Goal: Task Accomplishment & Management: Complete application form

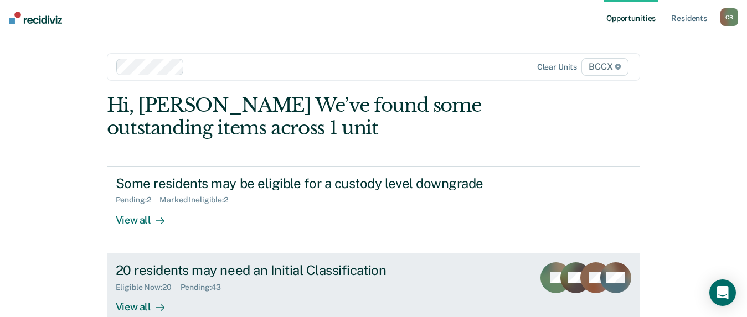
click at [141, 306] on div "View all" at bounding box center [147, 303] width 62 height 22
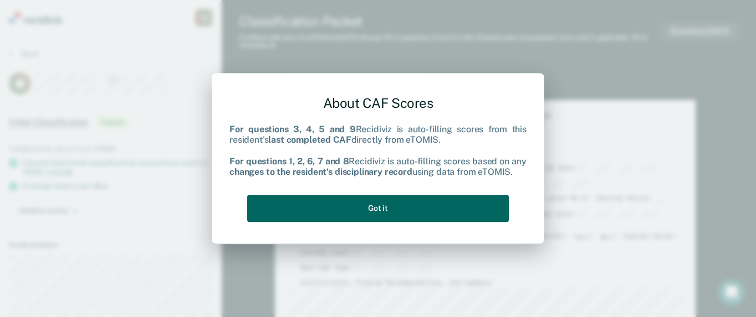
click at [439, 213] on button "Got it" at bounding box center [377, 208] width 261 height 27
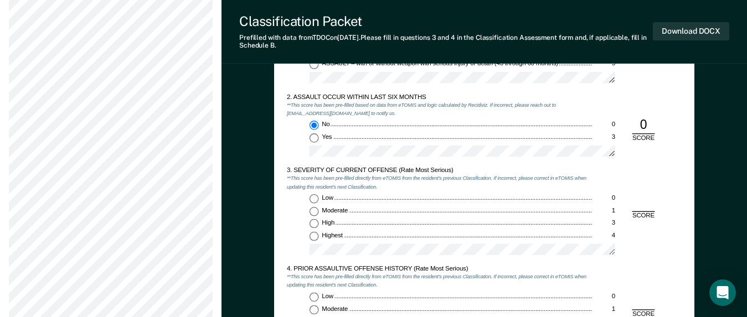
scroll to position [886, 0]
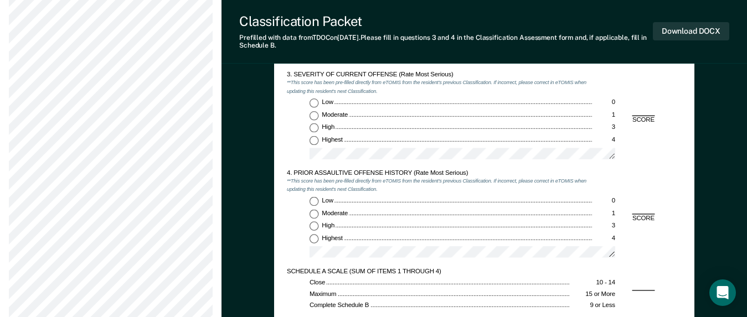
click at [314, 198] on input "Low 0" at bounding box center [314, 201] width 9 height 9
type textarea "x"
radio input "true"
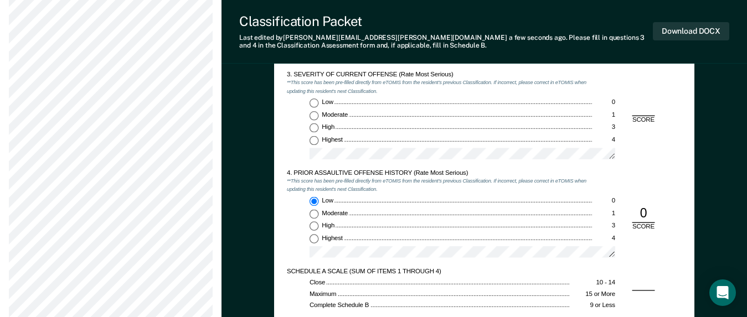
drag, startPoint x: 314, startPoint y: 101, endPoint x: 317, endPoint y: 114, distance: 13.7
click at [314, 101] on input "Low 0" at bounding box center [314, 103] width 9 height 9
type textarea "x"
radio input "true"
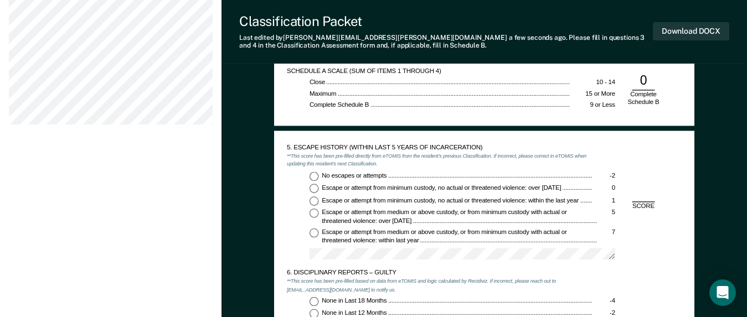
scroll to position [1108, 0]
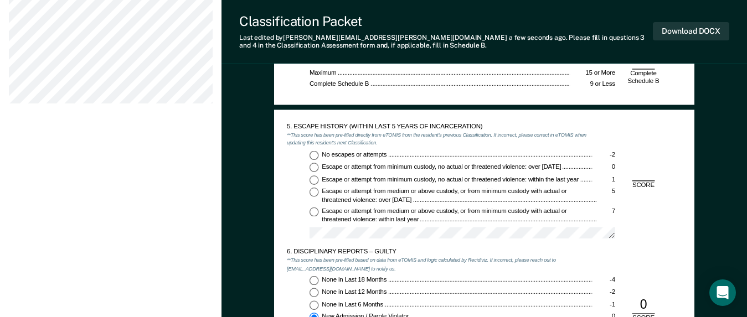
click at [315, 156] on input "No escapes or attempts -2" at bounding box center [314, 155] width 9 height 9
type textarea "x"
radio input "true"
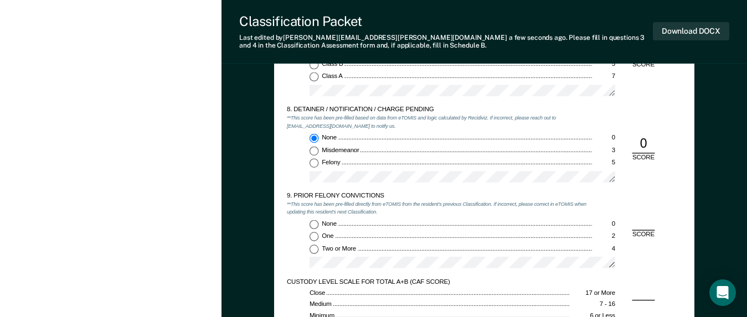
scroll to position [1496, 0]
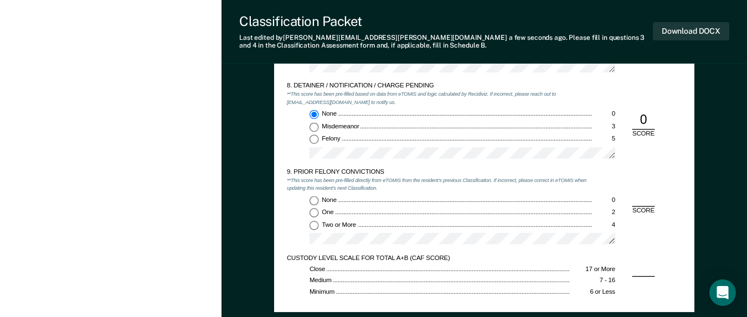
click at [313, 228] on input "Two or More 4" at bounding box center [314, 225] width 9 height 9
type textarea "x"
radio input "true"
click at [315, 145] on div "None 0 Misdemeanor 3 Felony 5" at bounding box center [440, 137] width 306 height 55
click at [315, 142] on input "Felony 5" at bounding box center [314, 139] width 9 height 9
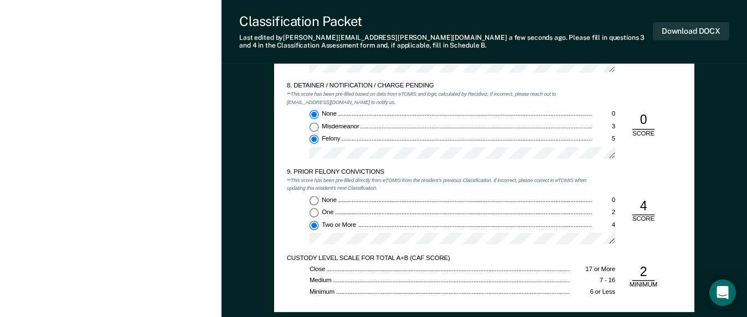
type textarea "x"
radio input "false"
radio input "true"
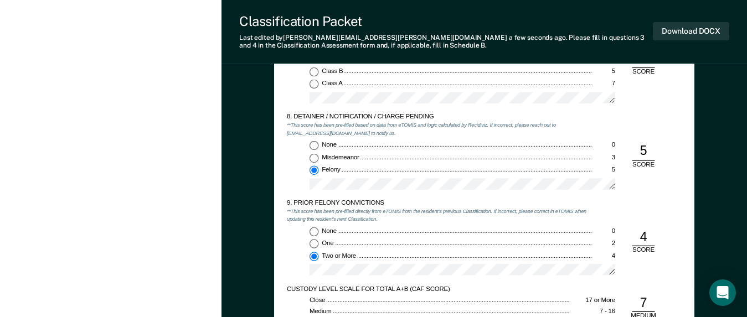
scroll to position [1440, 0]
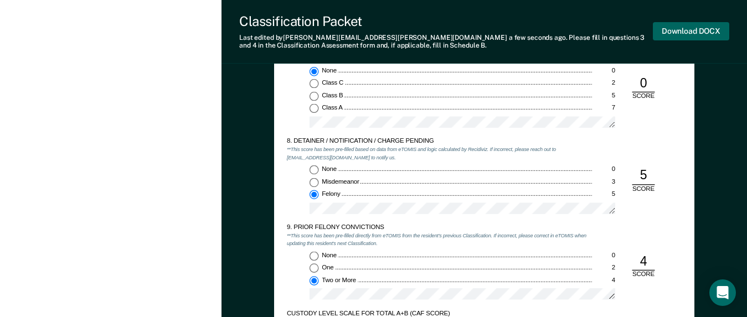
click at [679, 32] on button "Download DOCX" at bounding box center [691, 31] width 76 height 18
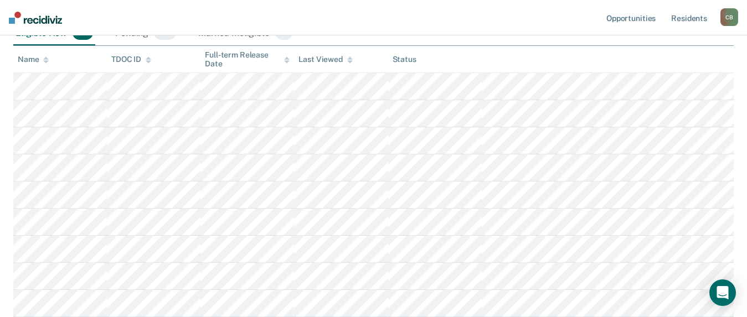
scroll to position [222, 0]
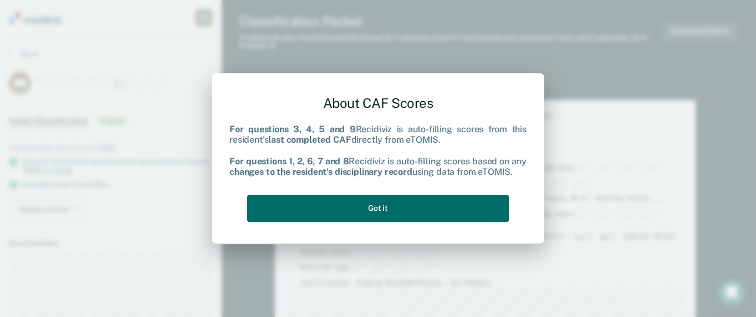
click at [399, 223] on div "About CAF Scores For questions 3, 4, 5 and 9 Recidiviz is auto-filling scores f…" at bounding box center [377, 156] width 297 height 141
click at [398, 210] on button "Got it" at bounding box center [377, 208] width 261 height 27
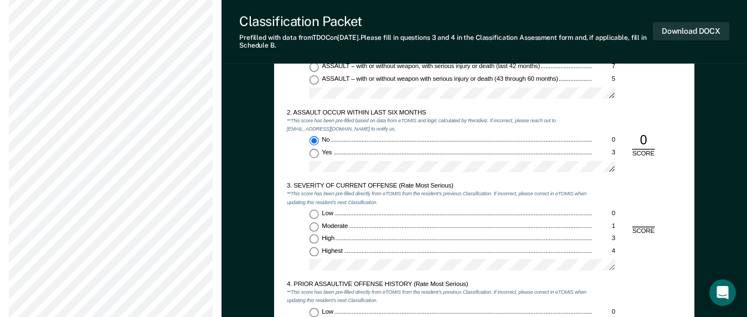
scroll to position [776, 0]
click at [310, 212] on input "Low 0" at bounding box center [314, 213] width 9 height 9
type textarea "x"
radio input "true"
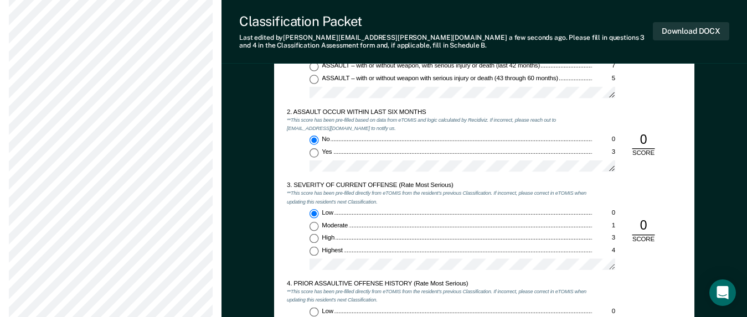
scroll to position [997, 0]
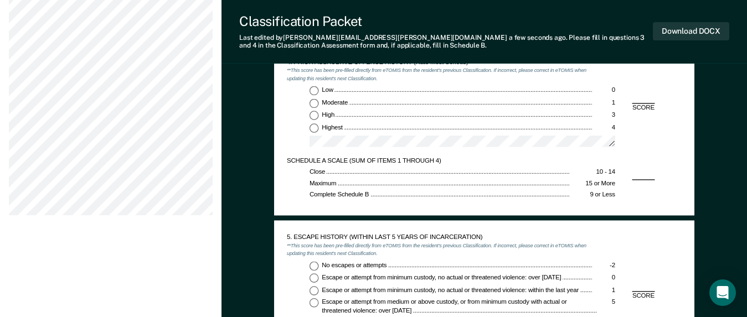
click at [310, 83] on div "4. PRIOR ASSAULTIVE OFFENSE HISTORY (Rate Most Serious) **This score has been p…" at bounding box center [440, 107] width 306 height 99
click at [311, 90] on input "Low 0" at bounding box center [314, 90] width 9 height 9
type textarea "x"
radio input "true"
click at [315, 266] on input "No escapes or attempts -2" at bounding box center [314, 265] width 9 height 9
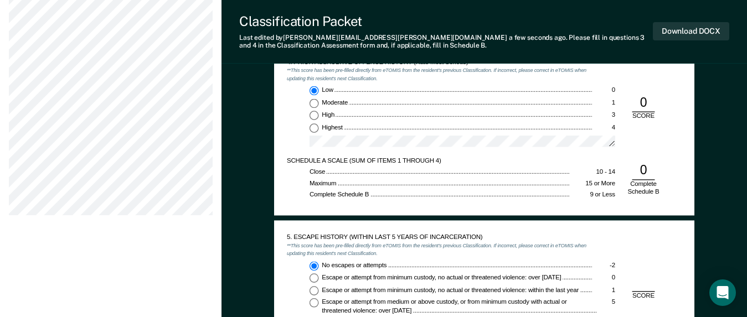
type textarea "x"
radio input "true"
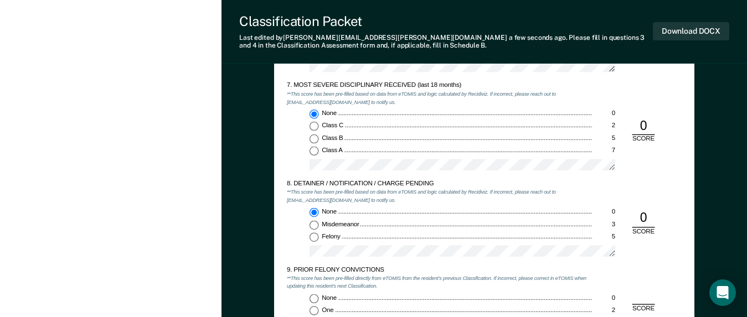
scroll to position [1440, 0]
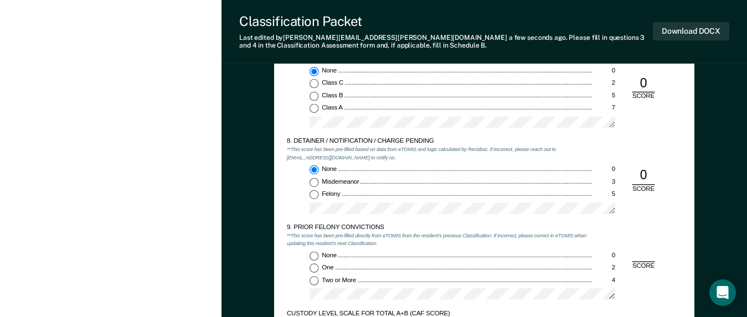
click at [314, 276] on input "Two or More 4" at bounding box center [314, 280] width 9 height 9
type textarea "x"
radio input "true"
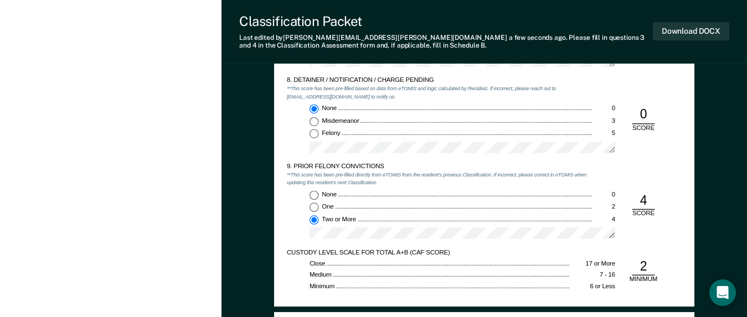
scroll to position [1606, 0]
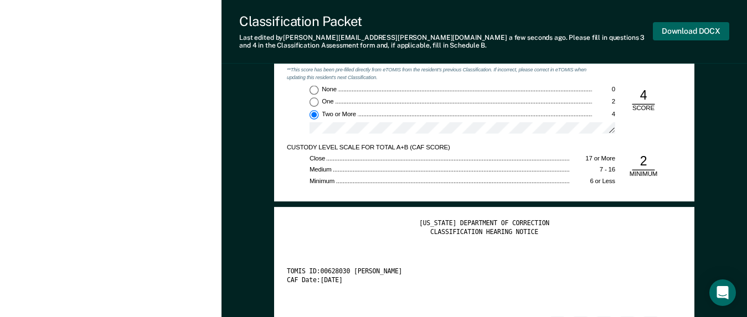
click at [682, 36] on button "Download DOCX" at bounding box center [691, 31] width 76 height 18
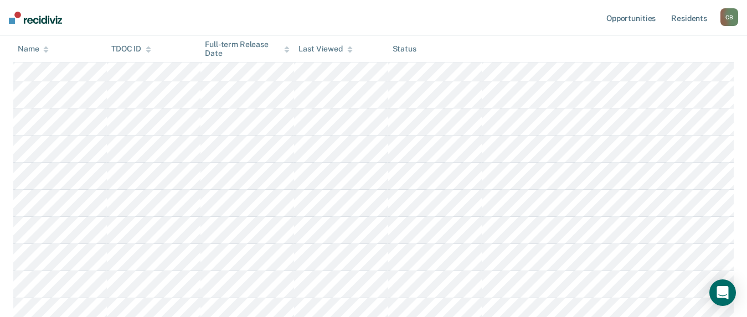
scroll to position [332, 0]
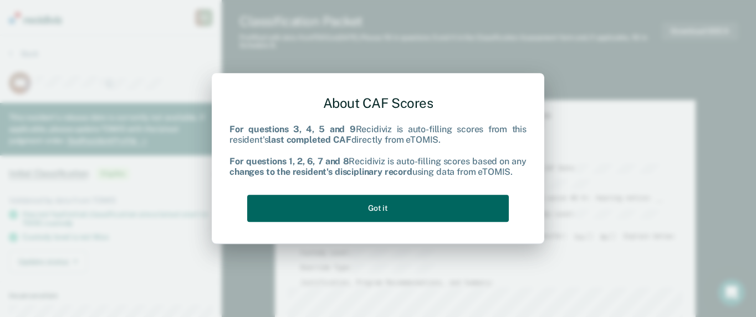
click at [415, 210] on button "Got it" at bounding box center [377, 208] width 261 height 27
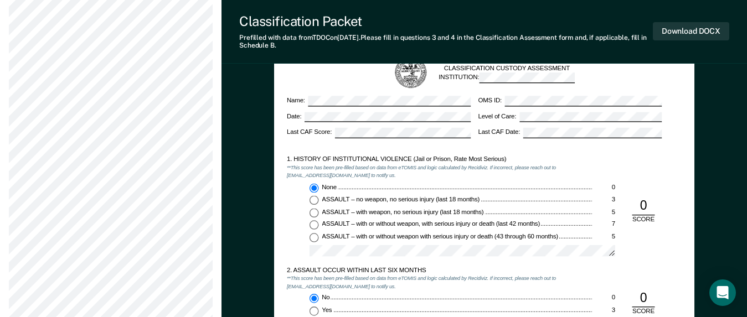
scroll to position [831, 0]
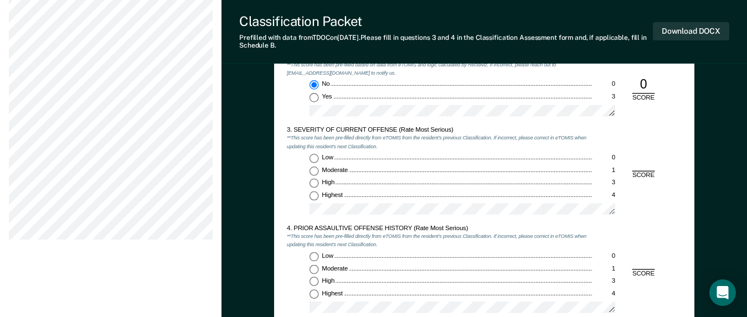
click at [314, 170] on input "Moderate 1" at bounding box center [314, 170] width 9 height 9
type textarea "x"
radio input "true"
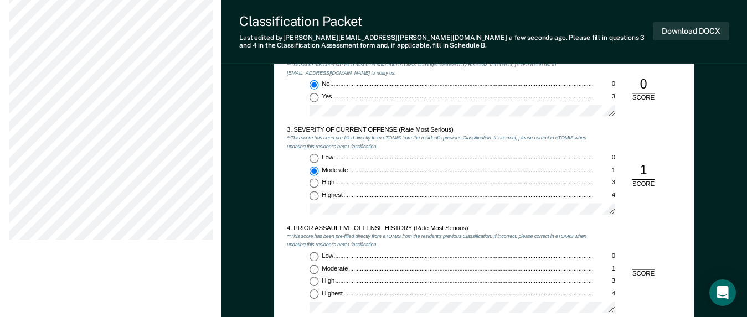
click at [314, 258] on input "Low 0" at bounding box center [314, 257] width 9 height 9
type textarea "x"
radio input "true"
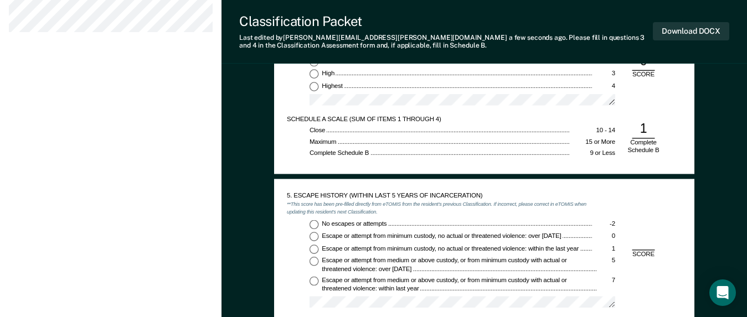
scroll to position [1053, 0]
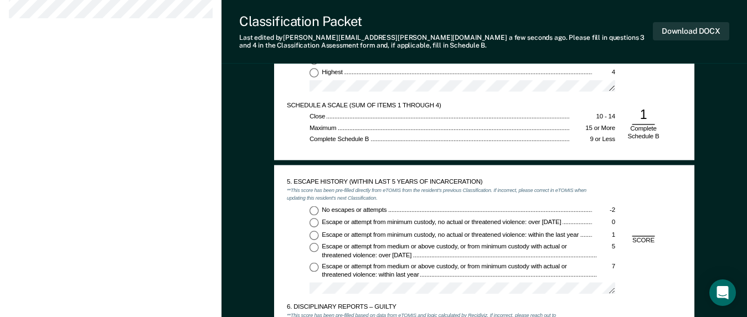
click at [312, 213] on input "No escapes or attempts -2" at bounding box center [314, 210] width 9 height 9
type textarea "x"
radio input "true"
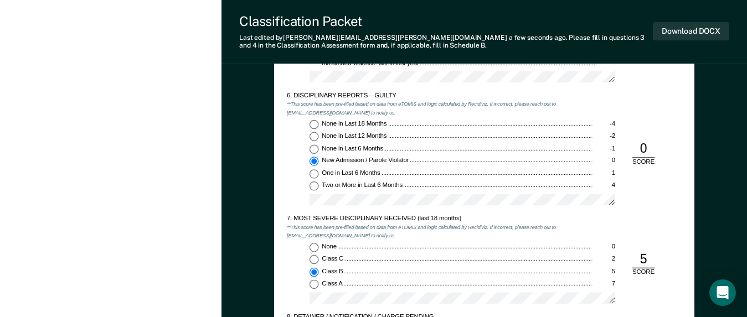
scroll to position [1385, 0]
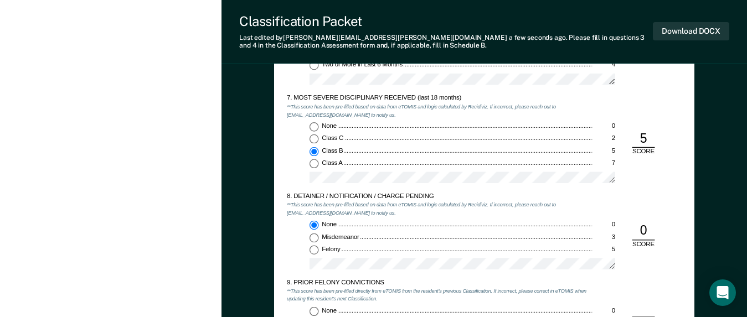
click at [315, 126] on input "None 0" at bounding box center [314, 126] width 9 height 9
type textarea "x"
radio input "true"
radio input "false"
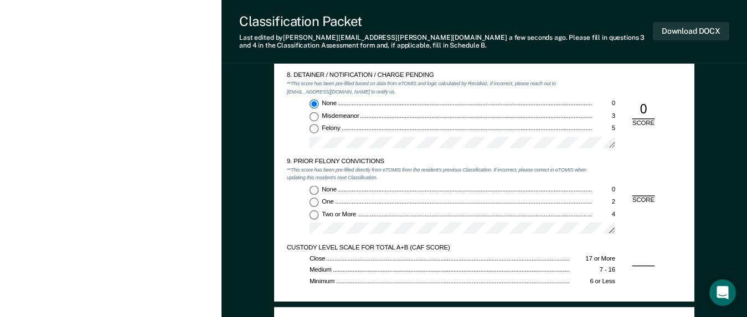
scroll to position [1606, 0]
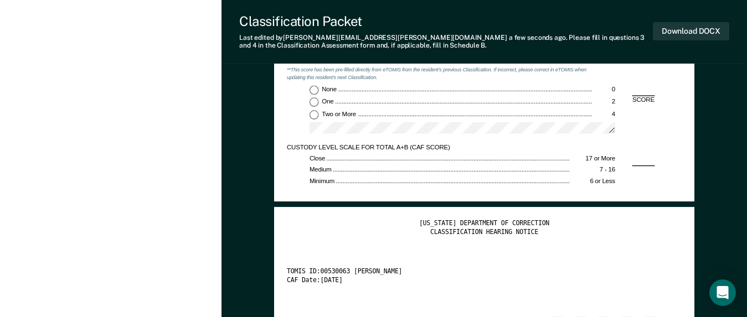
click at [317, 114] on input "Two or More 4" at bounding box center [314, 114] width 9 height 9
type textarea "x"
radio input "true"
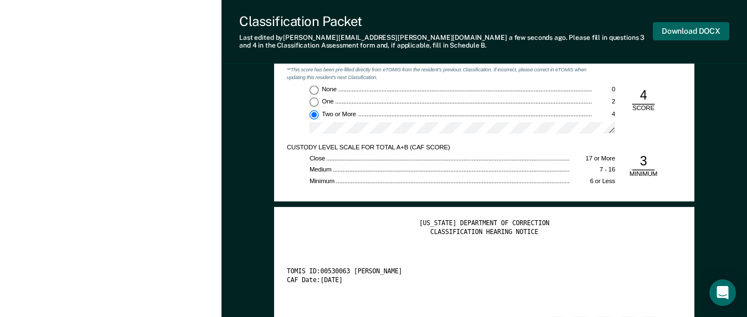
click at [684, 30] on button "Download DOCX" at bounding box center [691, 31] width 76 height 18
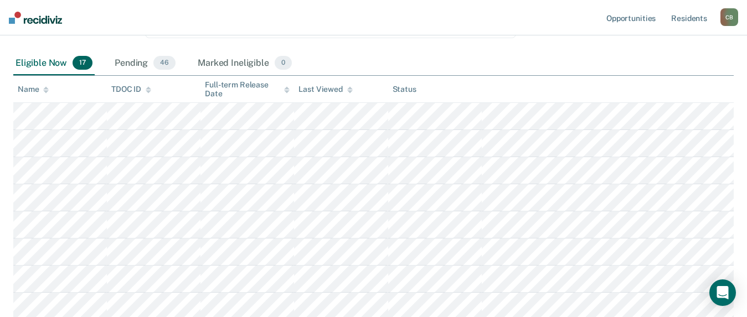
scroll to position [104, 0]
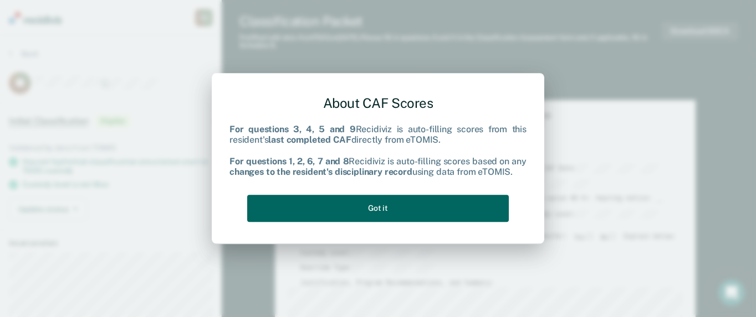
click at [417, 207] on button "Got it" at bounding box center [377, 208] width 261 height 27
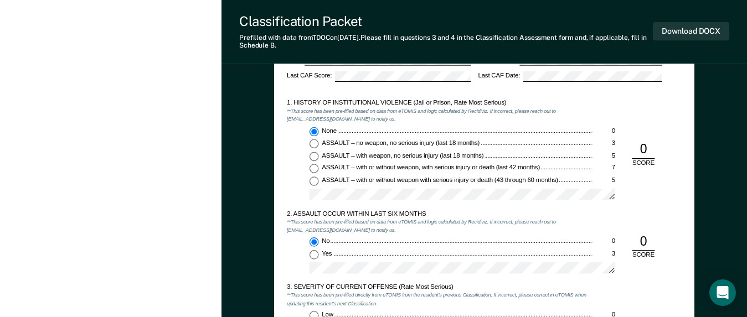
scroll to position [831, 0]
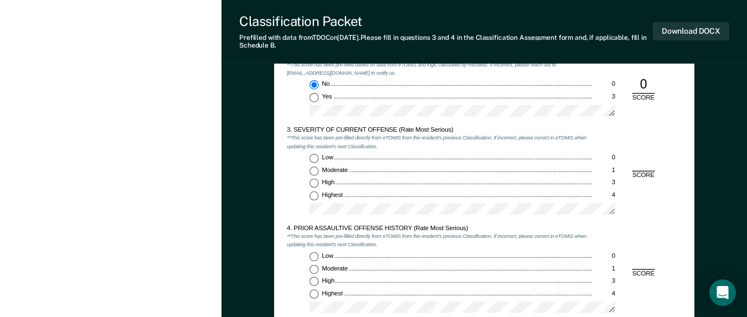
click at [314, 172] on input "Moderate 1" at bounding box center [314, 170] width 9 height 9
type textarea "x"
radio input "true"
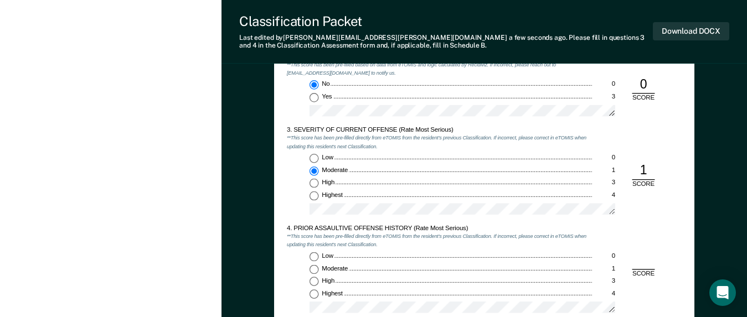
click at [314, 257] on input "Low 0" at bounding box center [314, 257] width 9 height 9
type textarea "x"
radio input "true"
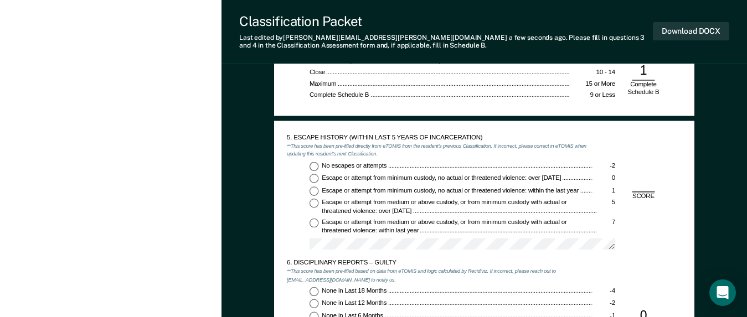
scroll to position [1108, 0]
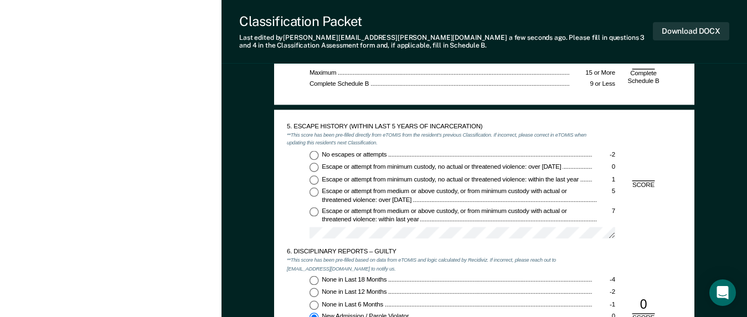
click at [313, 157] on input "No escapes or attempts -2" at bounding box center [314, 155] width 9 height 9
type textarea "x"
radio input "true"
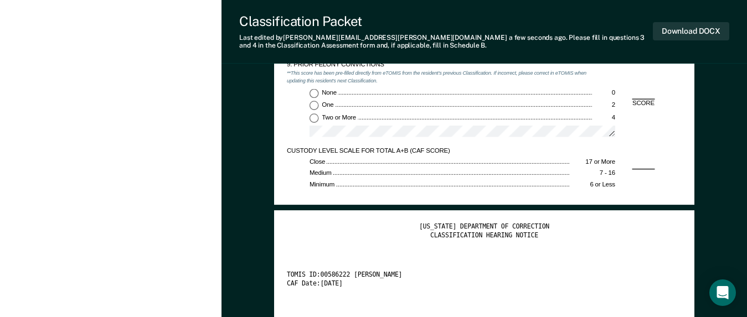
scroll to position [1606, 0]
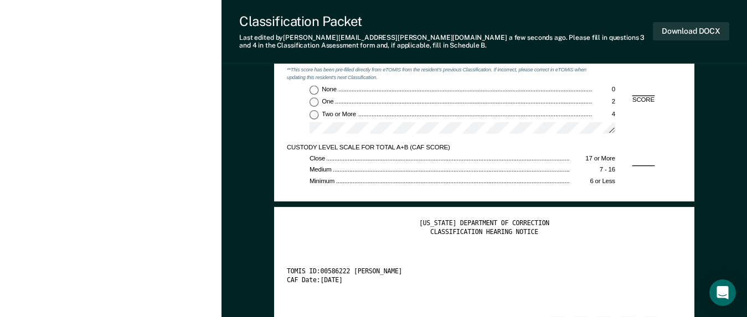
click at [319, 85] on input "None 0" at bounding box center [314, 89] width 9 height 9
type textarea "x"
radio input "true"
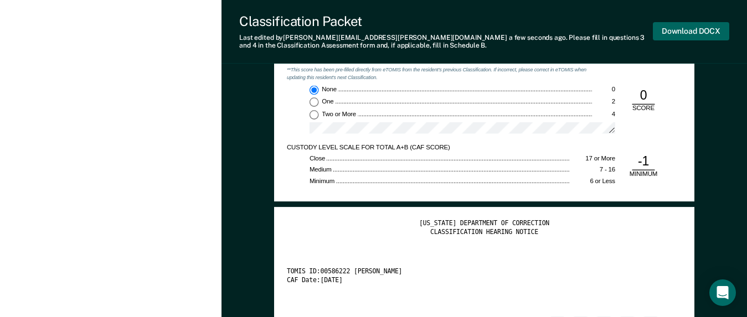
click at [681, 31] on button "Download DOCX" at bounding box center [691, 31] width 76 height 18
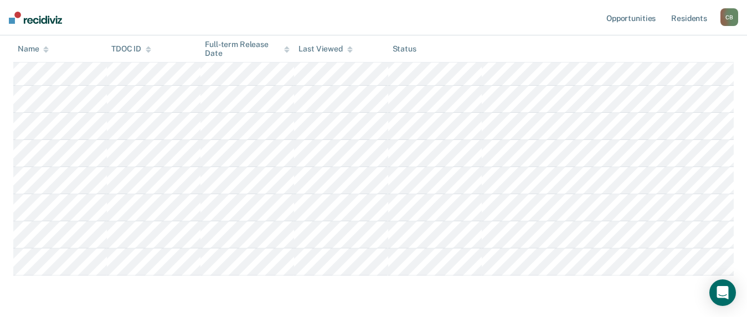
scroll to position [398, 0]
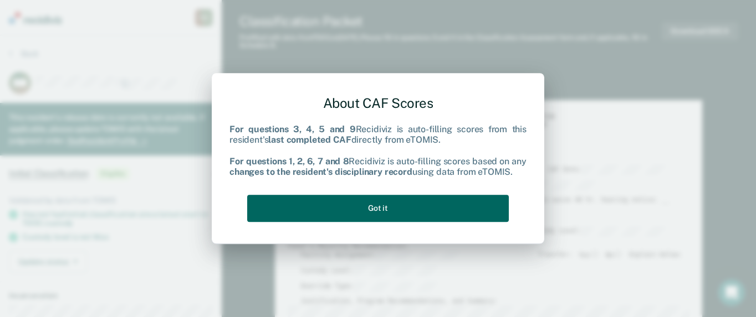
click at [376, 207] on button "Got it" at bounding box center [377, 208] width 261 height 27
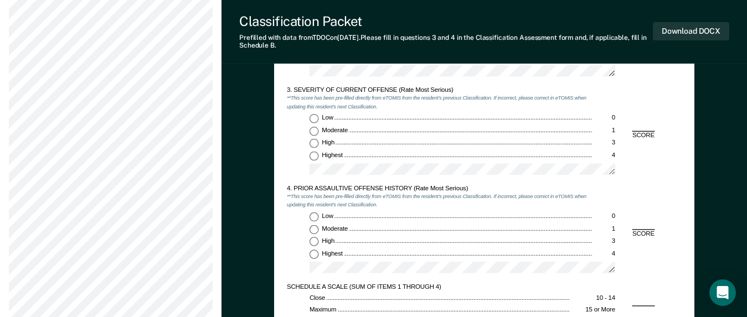
scroll to position [886, 0]
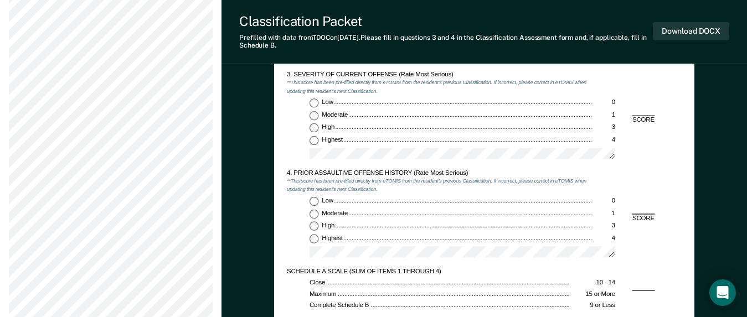
click at [312, 139] on input "Highest 4" at bounding box center [314, 140] width 9 height 9
type textarea "x"
radio input "true"
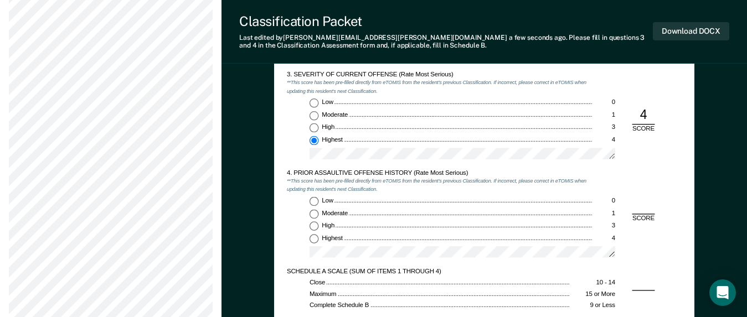
click at [316, 201] on input "Low 0" at bounding box center [314, 201] width 9 height 9
type textarea "x"
radio input "true"
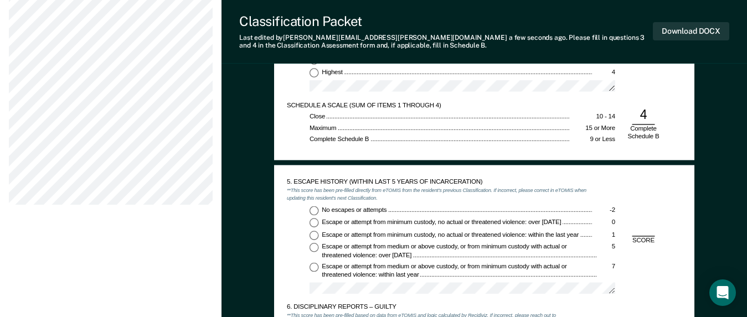
click at [315, 211] on input "No escapes or attempts -2" at bounding box center [314, 210] width 9 height 9
type textarea "x"
radio input "true"
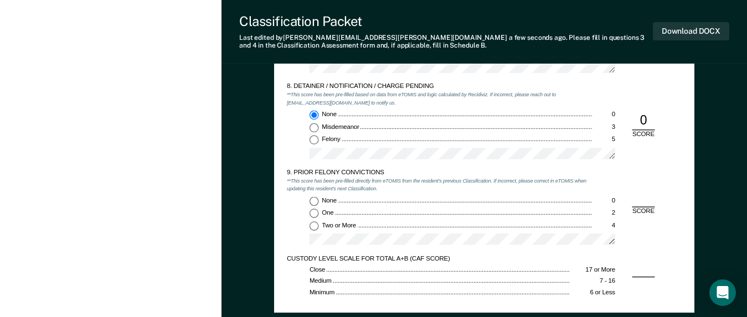
scroll to position [1496, 0]
click at [314, 233] on div "None 0 One 2 Two or More 4" at bounding box center [440, 223] width 306 height 55
click at [314, 231] on div "None 0 One 2 Two or More 4" at bounding box center [440, 223] width 306 height 55
click at [316, 227] on input "Two or More 4" at bounding box center [314, 225] width 9 height 9
type textarea "x"
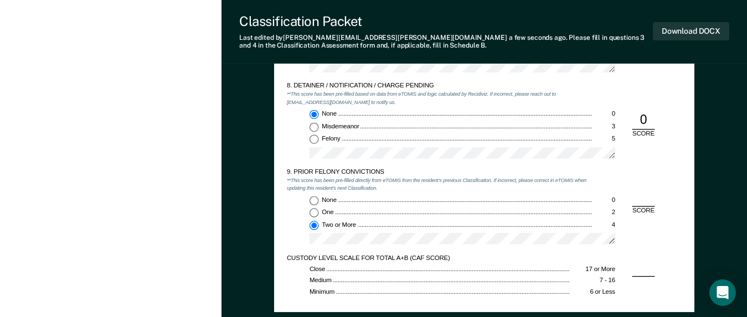
radio input "true"
click at [691, 32] on button "Download DOCX" at bounding box center [691, 31] width 76 height 18
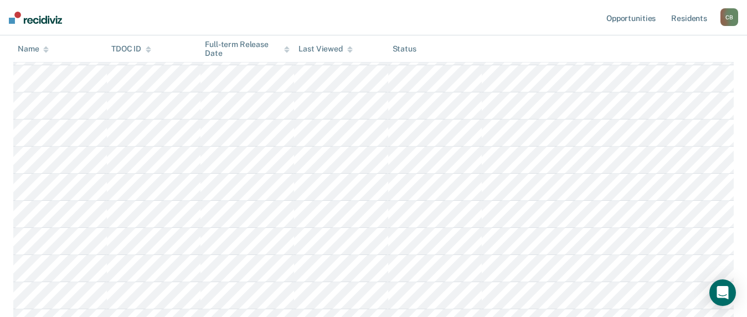
scroll to position [223, 0]
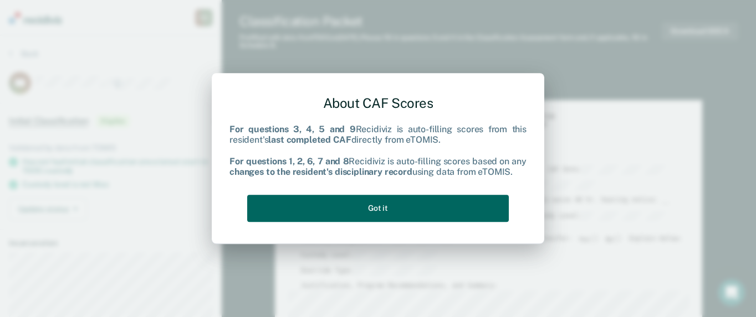
click at [383, 207] on button "Got it" at bounding box center [377, 208] width 261 height 27
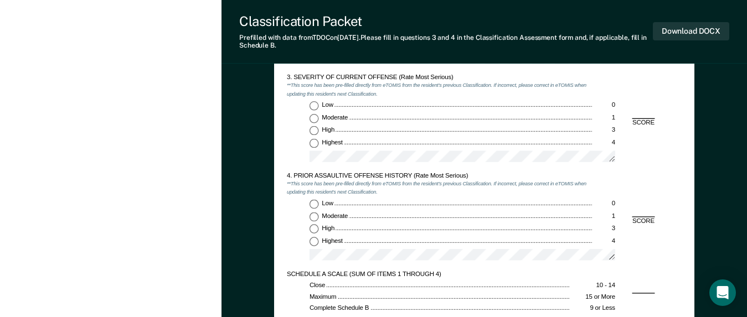
scroll to position [886, 0]
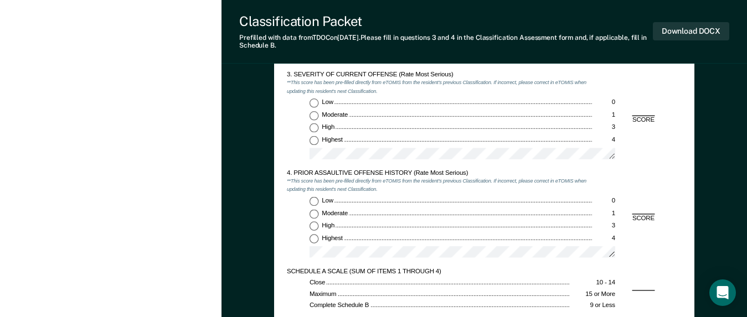
click at [316, 113] on input "Moderate 1" at bounding box center [314, 115] width 9 height 9
type textarea "x"
radio input "true"
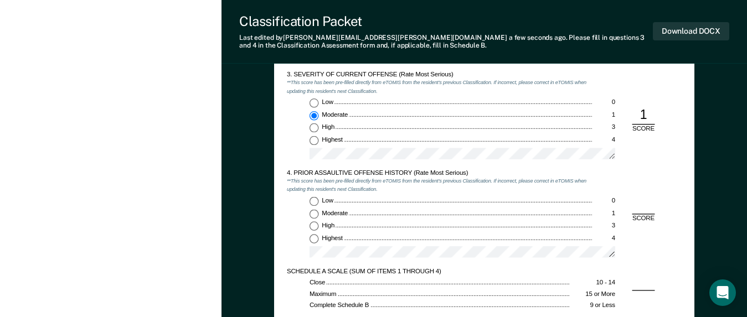
click at [315, 200] on input "Low 0" at bounding box center [314, 201] width 9 height 9
type textarea "x"
radio input "true"
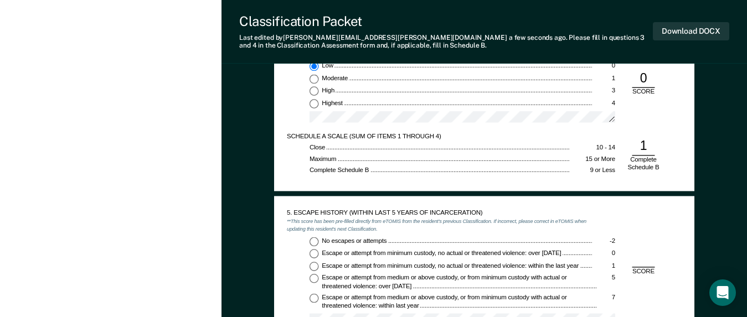
scroll to position [1053, 0]
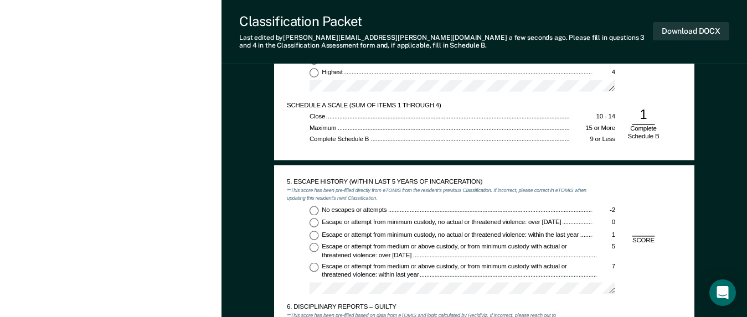
click at [312, 214] on input "No escapes or attempts -2" at bounding box center [314, 210] width 9 height 9
type textarea "x"
radio input "true"
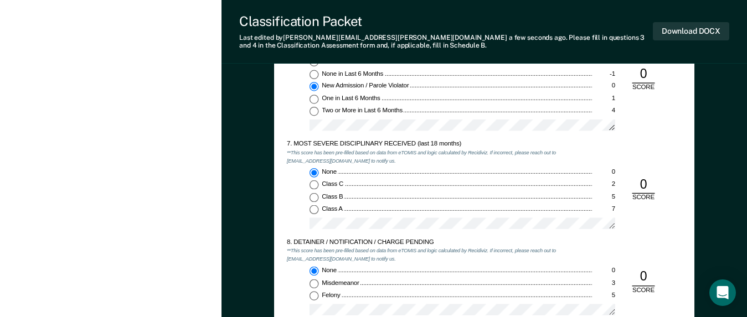
scroll to position [1440, 0]
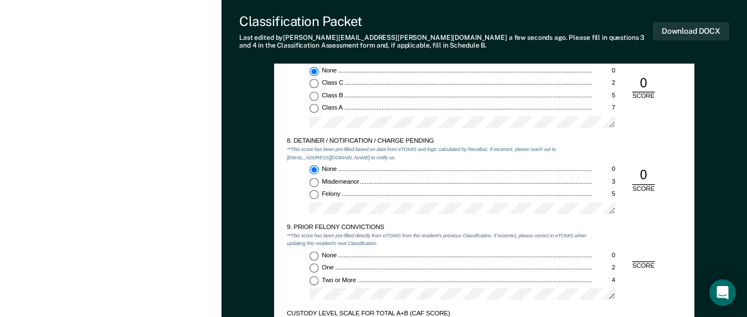
click at [315, 280] on input "Two or More 4" at bounding box center [314, 280] width 9 height 9
type textarea "x"
radio input "true"
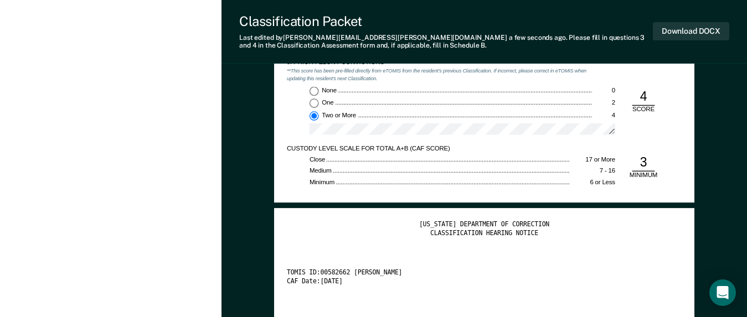
scroll to position [1606, 0]
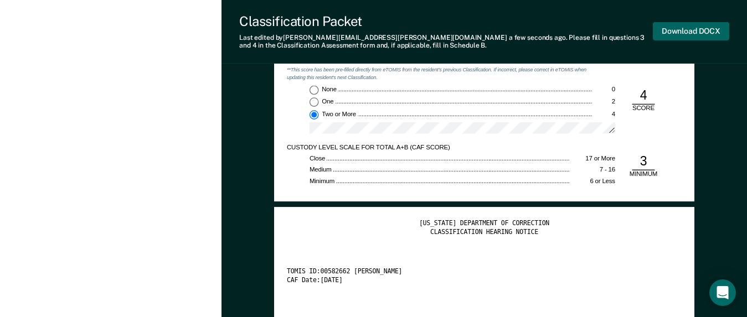
click at [691, 34] on button "Download DOCX" at bounding box center [691, 31] width 76 height 18
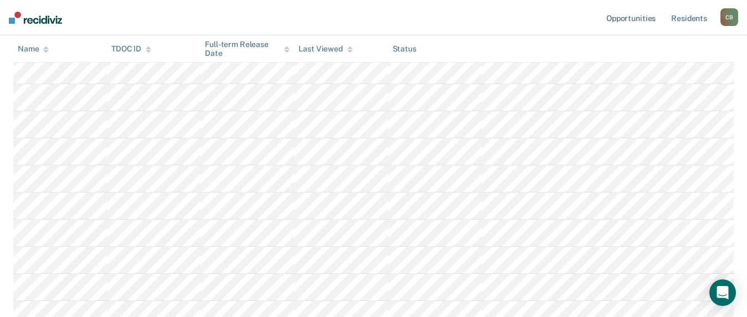
scroll to position [119, 0]
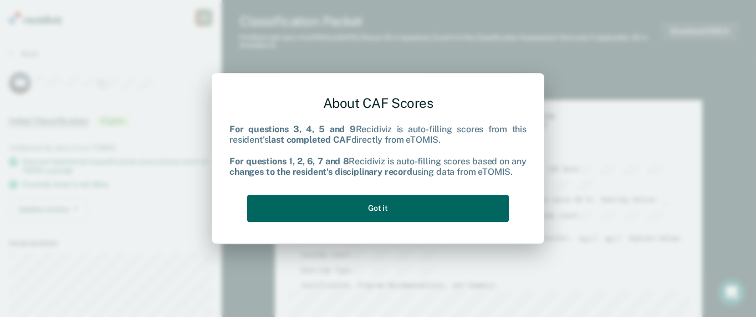
click at [368, 210] on button "Got it" at bounding box center [377, 208] width 261 height 27
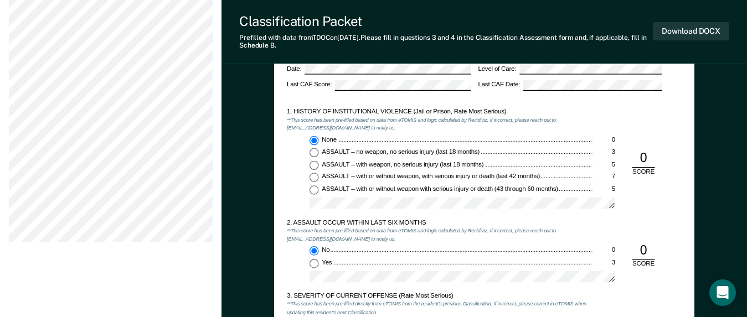
scroll to position [886, 0]
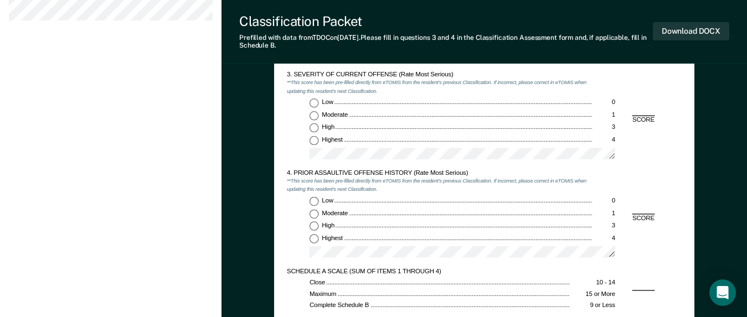
click at [313, 115] on input "Moderate 1" at bounding box center [314, 115] width 9 height 9
type textarea "x"
radio input "true"
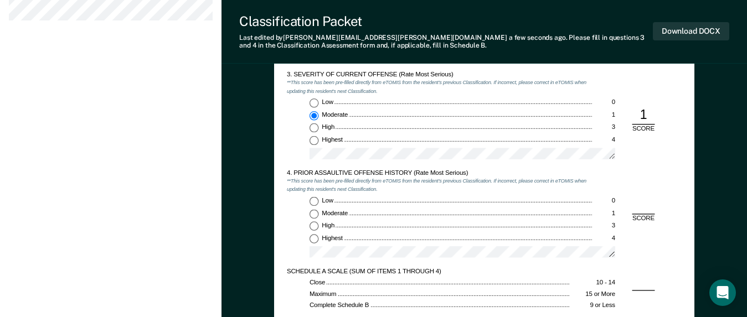
click at [316, 240] on input "Highest 4" at bounding box center [314, 238] width 9 height 9
type textarea "x"
radio input "true"
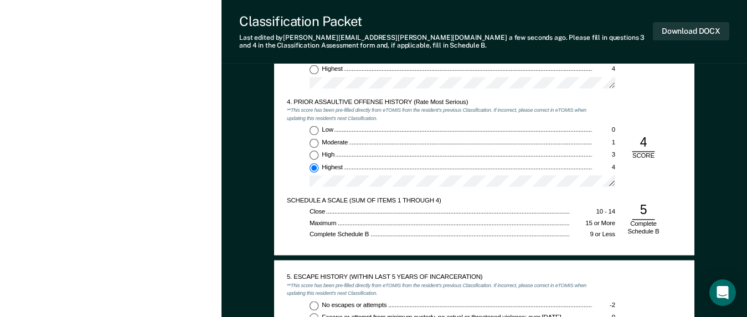
scroll to position [1053, 0]
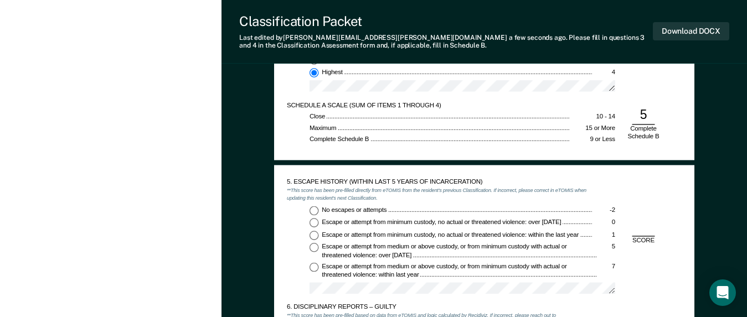
click at [312, 212] on input "No escapes or attempts -2" at bounding box center [314, 210] width 9 height 9
type textarea "x"
radio input "true"
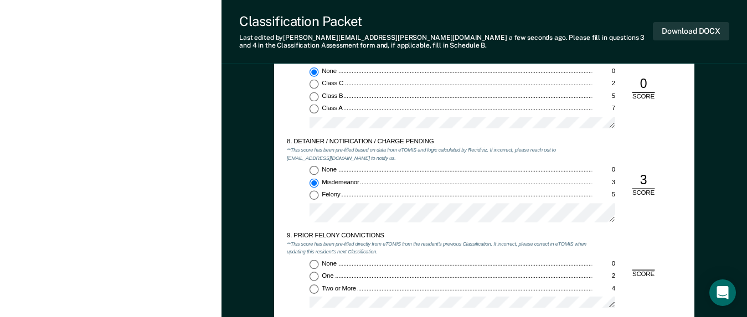
scroll to position [1440, 0]
click at [314, 196] on input "Felony 5" at bounding box center [314, 195] width 9 height 9
type textarea "x"
radio input "false"
radio input "true"
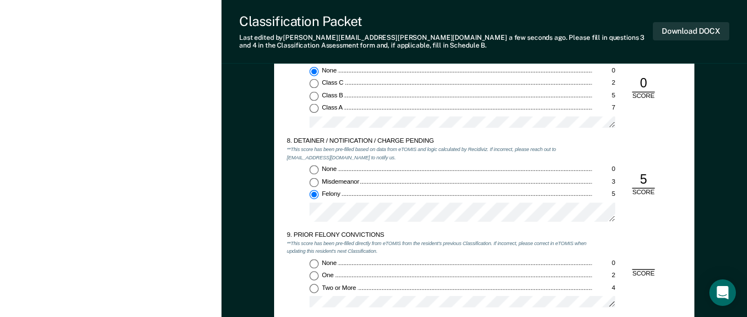
click at [688, 147] on div "5. ESCAPE HISTORY (WITHIN LAST 5 YEARS OF INCARCERATION) **This score has been …" at bounding box center [484, 77] width 420 height 598
click at [314, 290] on input "Two or More 4" at bounding box center [314, 288] width 9 height 9
type textarea "x"
radio input "true"
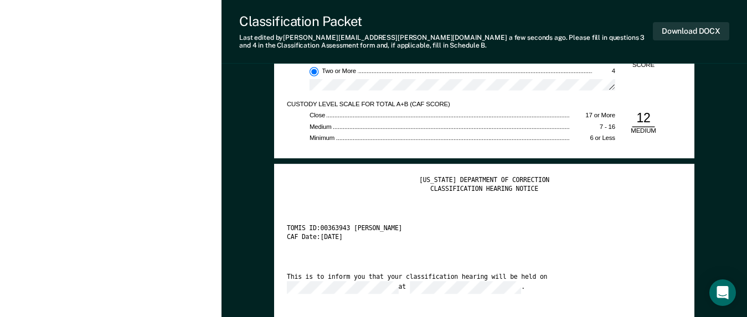
scroll to position [1662, 0]
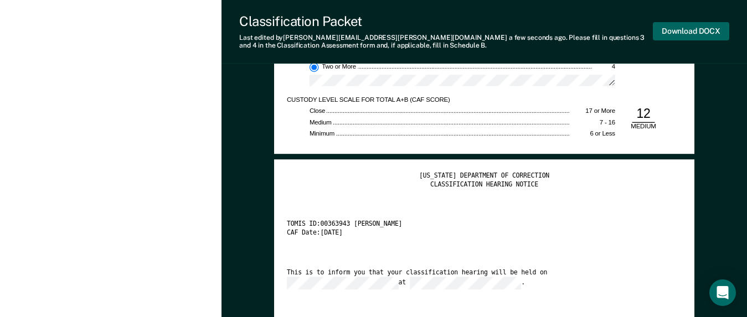
click at [692, 33] on button "Download DOCX" at bounding box center [691, 31] width 76 height 18
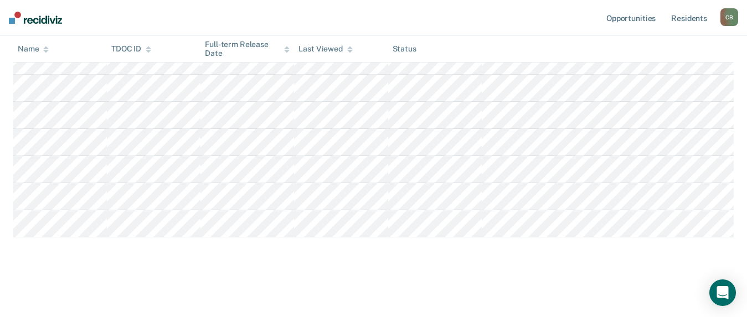
scroll to position [119, 0]
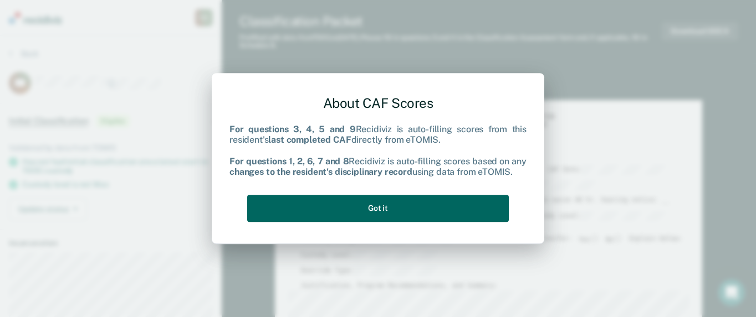
click at [419, 213] on button "Got it" at bounding box center [377, 208] width 261 height 27
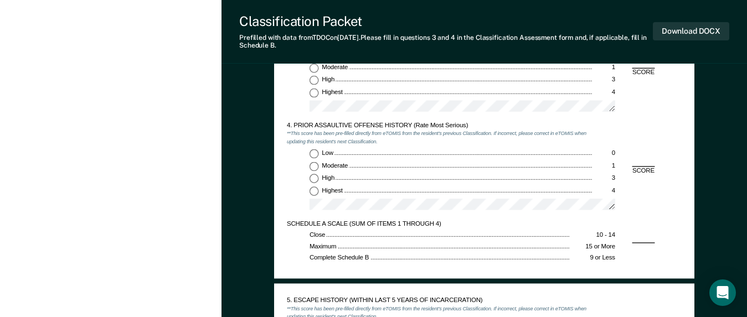
scroll to position [831, 0]
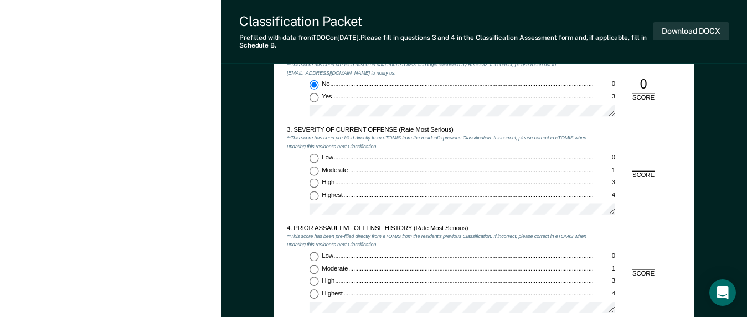
click at [312, 172] on input "Moderate 1" at bounding box center [314, 170] width 9 height 9
type textarea "x"
radio input "true"
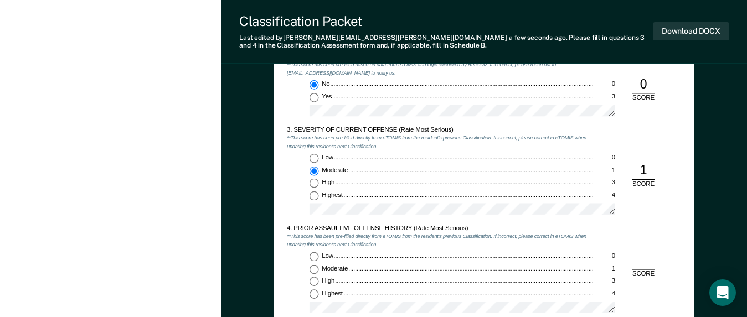
click at [315, 295] on input "Highest 4" at bounding box center [314, 294] width 9 height 9
type textarea "x"
radio input "true"
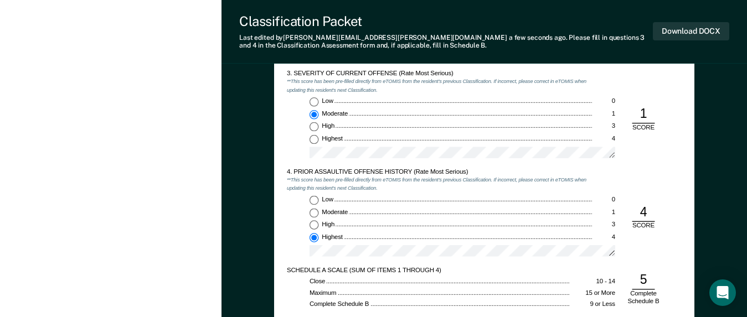
scroll to position [997, 0]
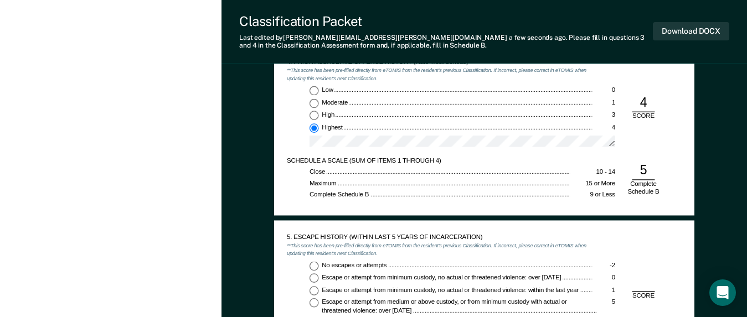
click at [312, 267] on input "No escapes or attempts -2" at bounding box center [314, 265] width 9 height 9
type textarea "x"
radio input "true"
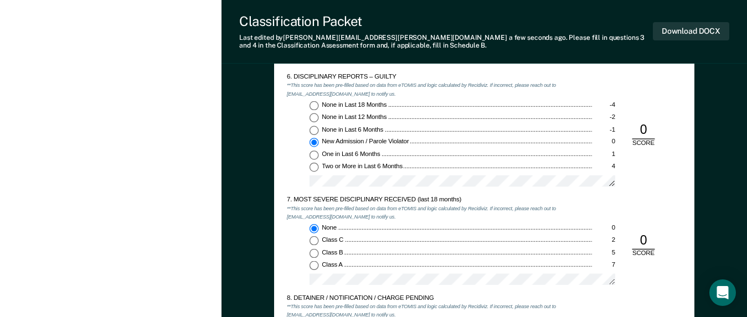
scroll to position [1440, 0]
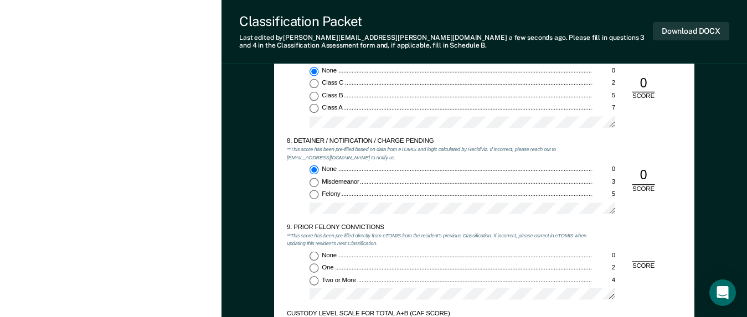
click at [314, 283] on input "Two or More 4" at bounding box center [314, 280] width 9 height 9
type textarea "x"
radio input "true"
click at [314, 198] on input "Felony 5" at bounding box center [314, 195] width 9 height 9
type textarea "x"
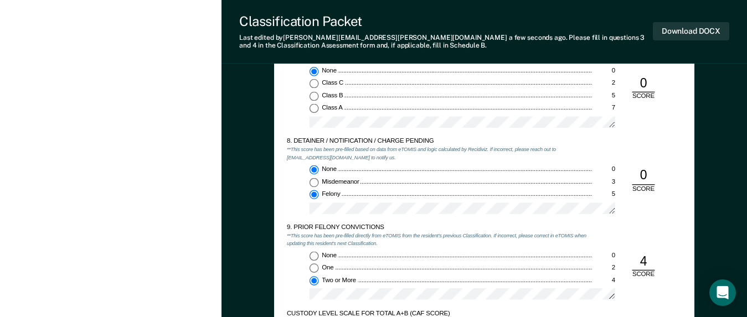
radio input "false"
radio input "true"
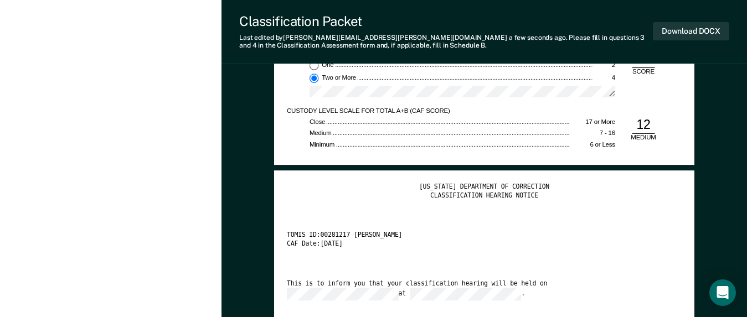
scroll to position [1662, 0]
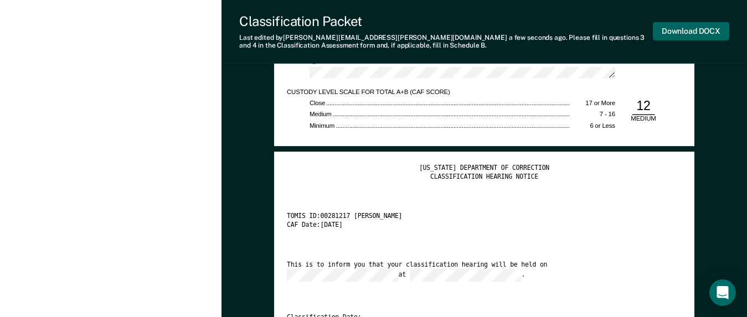
click at [695, 30] on button "Download DOCX" at bounding box center [691, 31] width 76 height 18
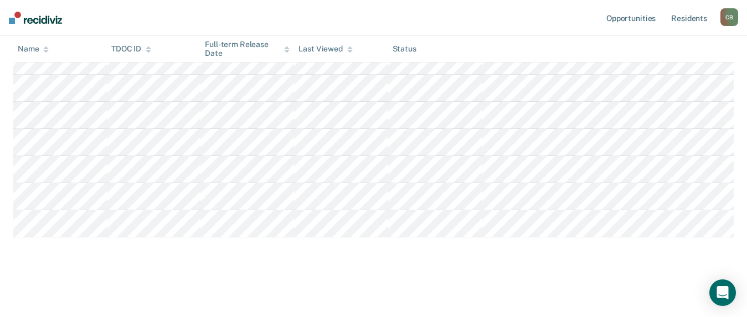
scroll to position [119, 0]
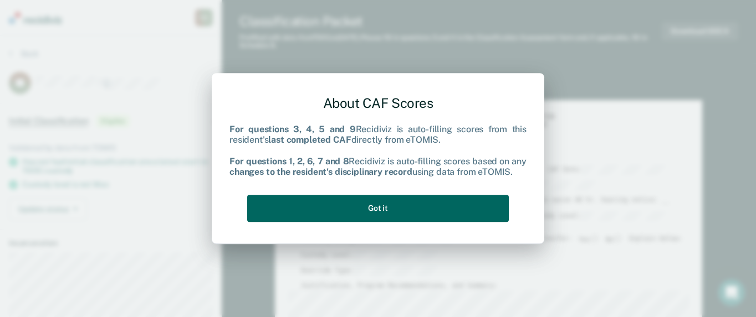
click at [444, 209] on button "Got it" at bounding box center [377, 208] width 261 height 27
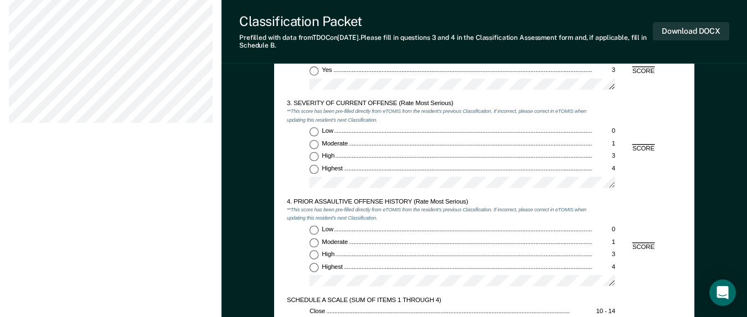
scroll to position [886, 0]
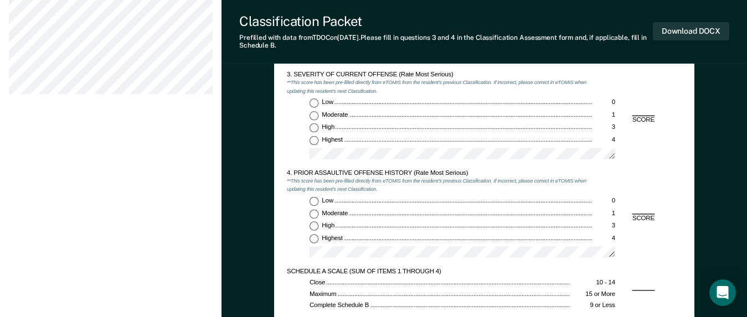
click at [316, 144] on input "Highest 4" at bounding box center [314, 140] width 9 height 9
type textarea "x"
radio input "true"
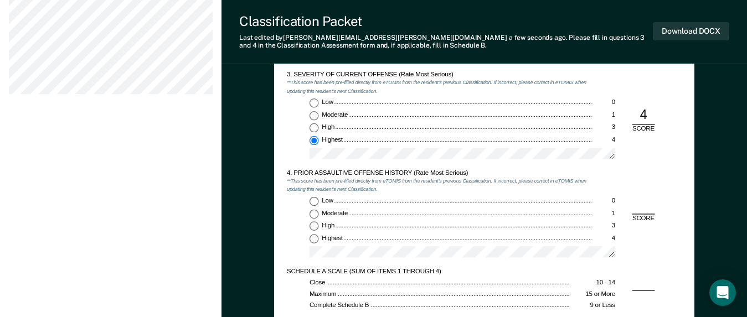
click at [312, 239] on input "Highest 4" at bounding box center [314, 238] width 9 height 9
type textarea "x"
radio input "true"
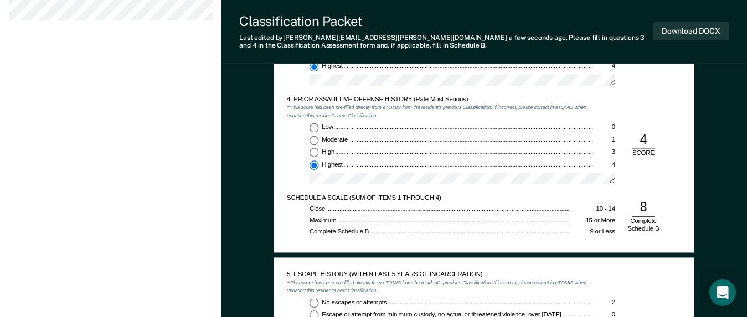
scroll to position [1108, 0]
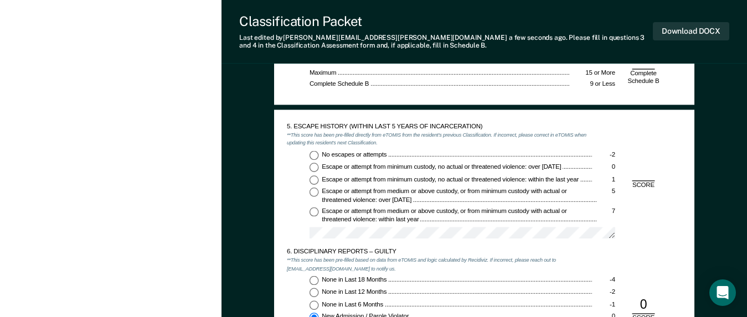
click at [315, 152] on input "No escapes or attempts -2" at bounding box center [314, 155] width 9 height 9
type textarea "x"
radio input "true"
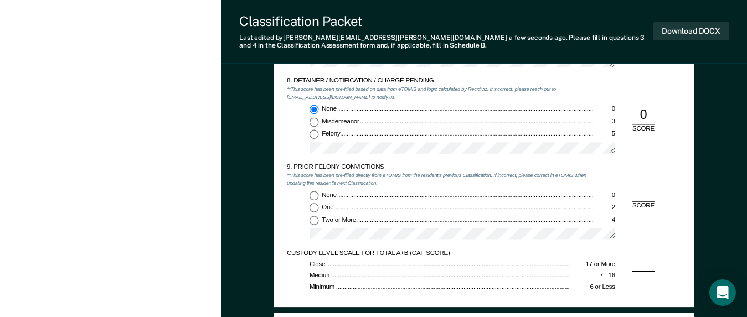
scroll to position [1496, 0]
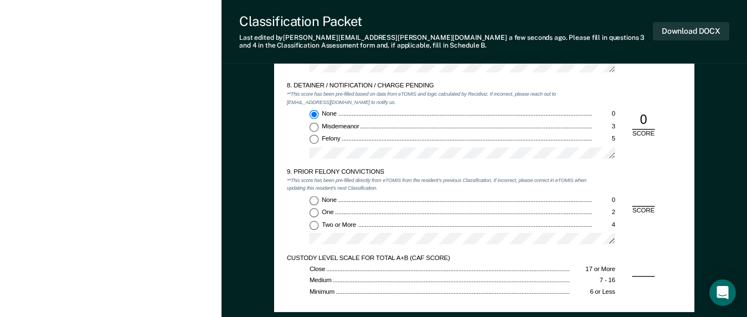
click at [314, 227] on input "Two or More 4" at bounding box center [314, 225] width 9 height 9
type textarea "x"
radio input "true"
click at [682, 34] on button "Download DOCX" at bounding box center [691, 31] width 76 height 18
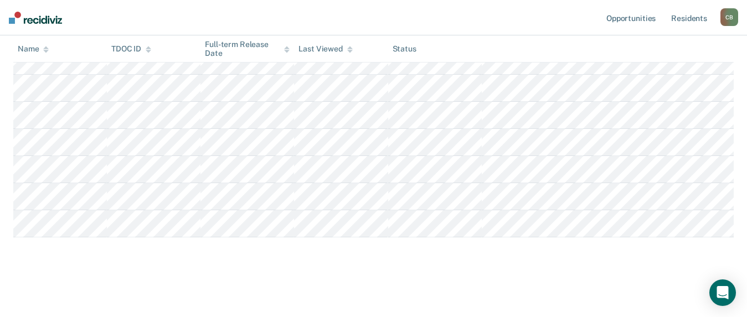
scroll to position [119, 0]
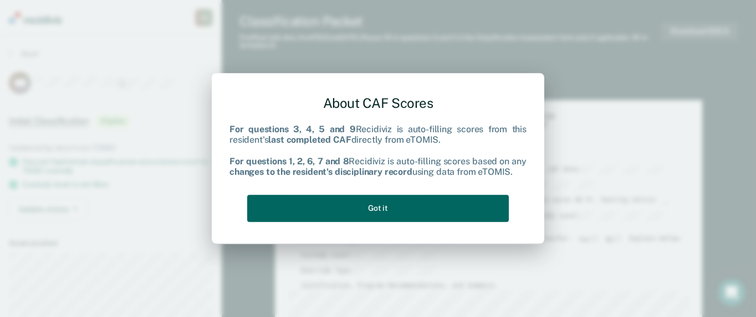
click at [403, 212] on button "Got it" at bounding box center [377, 208] width 261 height 27
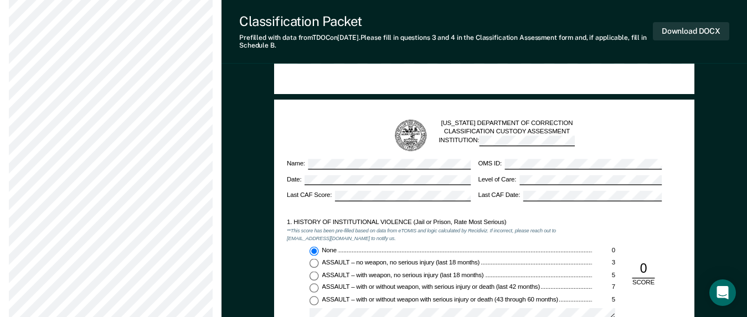
scroll to position [831, 0]
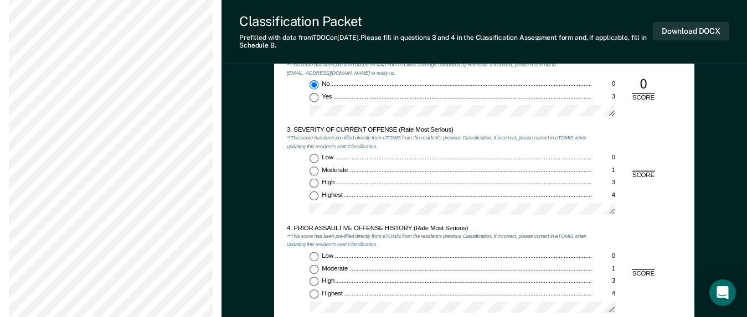
click at [310, 168] on input "Moderate 1" at bounding box center [314, 170] width 9 height 9
type textarea "x"
radio input "true"
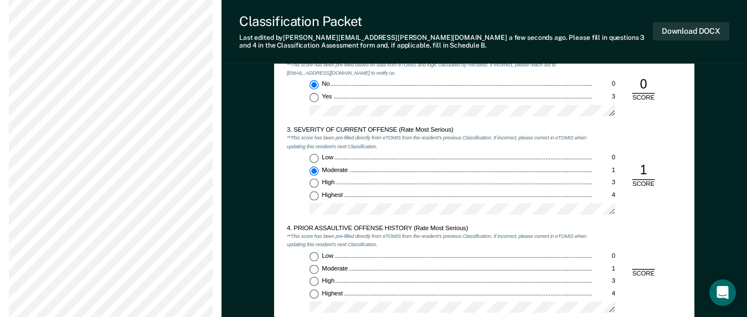
click at [317, 255] on input "Low 0" at bounding box center [314, 257] width 9 height 9
type textarea "x"
radio input "true"
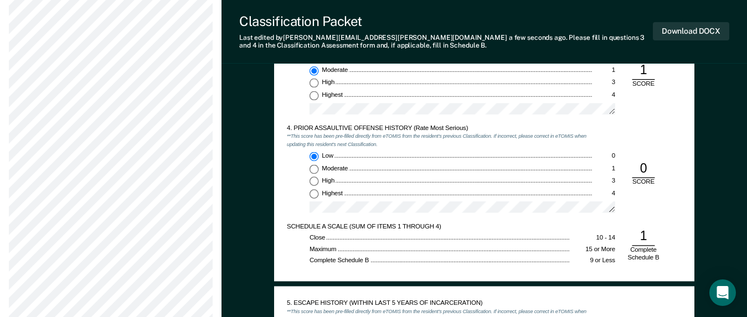
scroll to position [1108, 0]
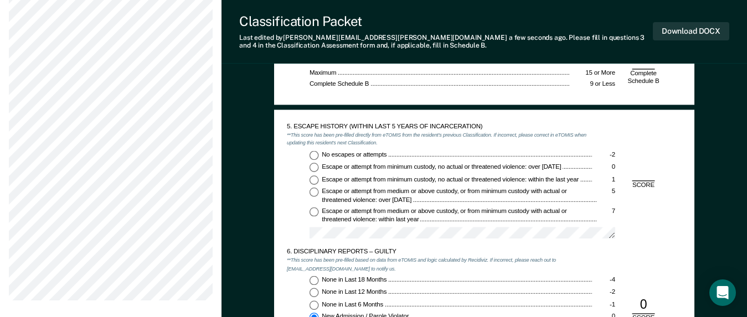
click at [313, 155] on input "No escapes or attempts -2" at bounding box center [314, 155] width 9 height 9
type textarea "x"
radio input "true"
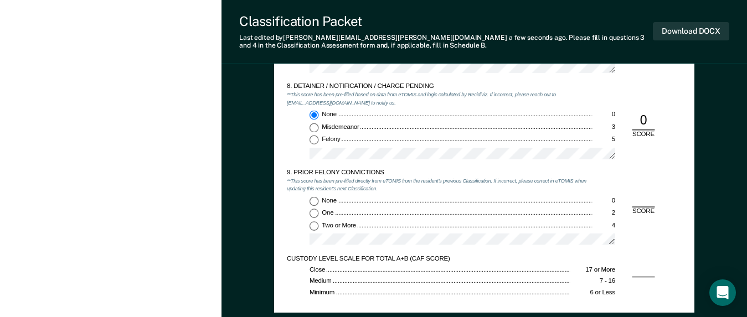
scroll to position [1496, 0]
click at [314, 223] on input "Two or More 4" at bounding box center [314, 225] width 9 height 9
type textarea "x"
radio input "true"
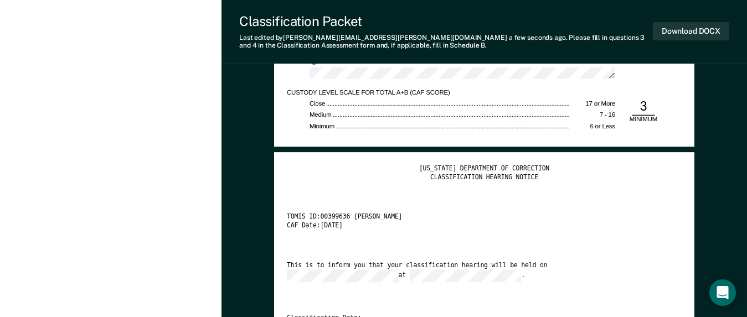
scroll to position [1662, 0]
click at [680, 32] on button "Download DOCX" at bounding box center [691, 31] width 76 height 18
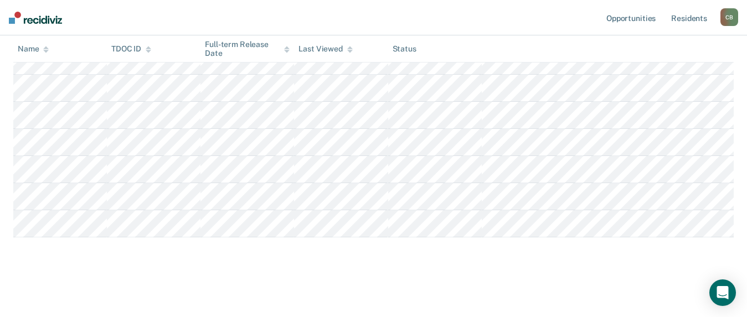
scroll to position [119, 0]
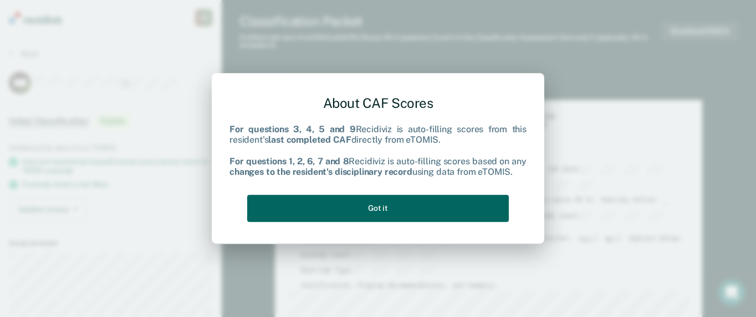
click at [405, 207] on button "Got it" at bounding box center [377, 208] width 261 height 27
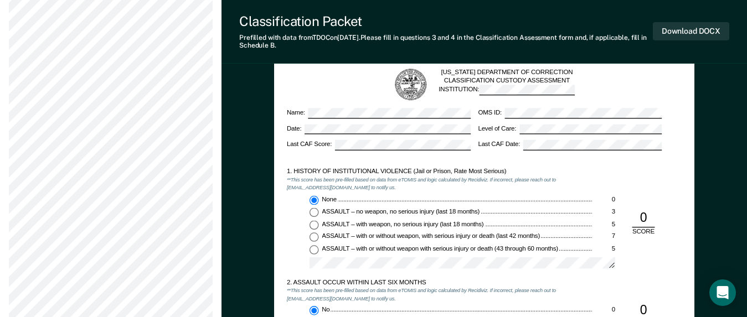
scroll to position [776, 0]
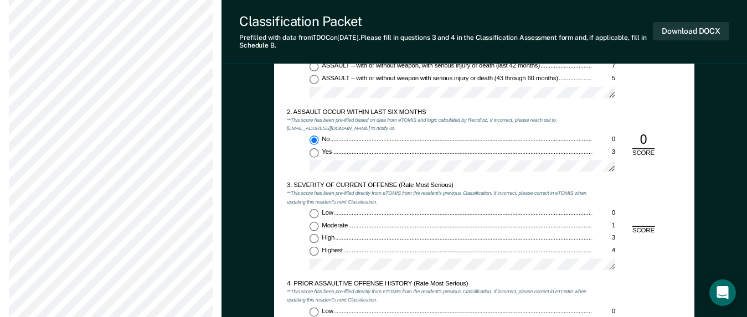
click at [315, 225] on input "Moderate 1" at bounding box center [314, 226] width 9 height 9
type textarea "x"
radio input "true"
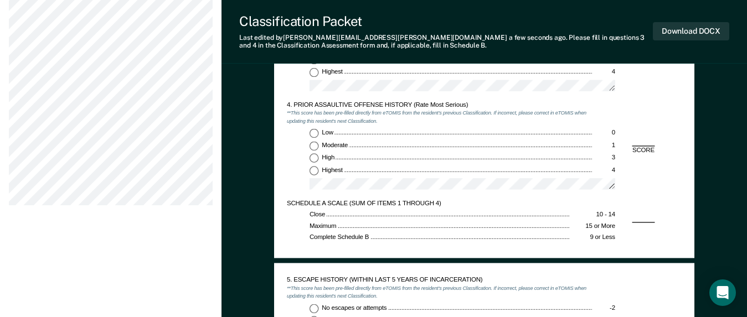
scroll to position [942, 0]
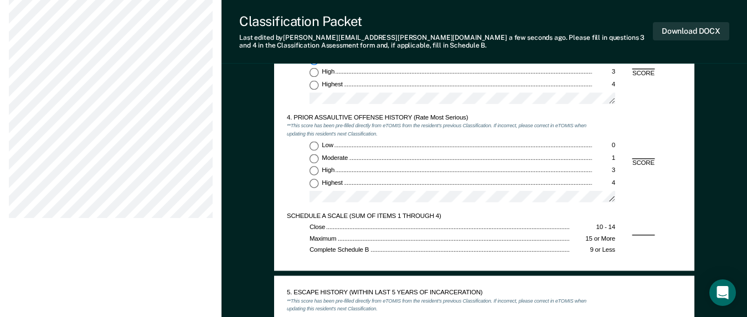
click at [314, 145] on input "Low 0" at bounding box center [314, 146] width 9 height 9
type textarea "x"
radio input "true"
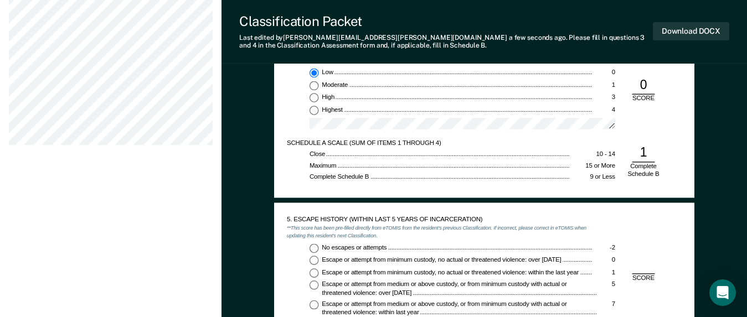
scroll to position [1163, 0]
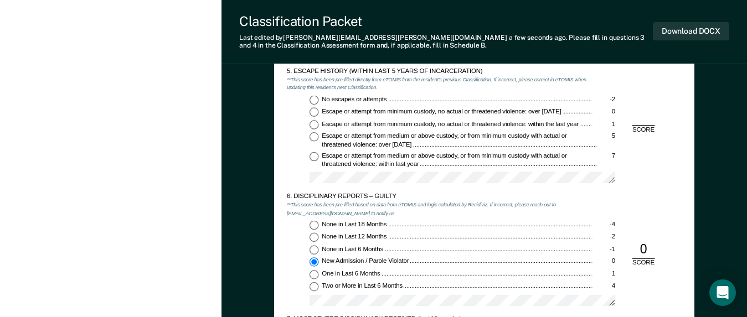
click at [315, 97] on input "No escapes or attempts -2" at bounding box center [314, 99] width 9 height 9
type textarea "x"
radio input "true"
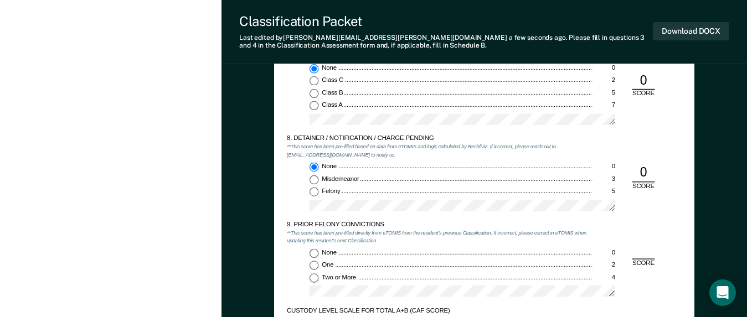
scroll to position [1496, 0]
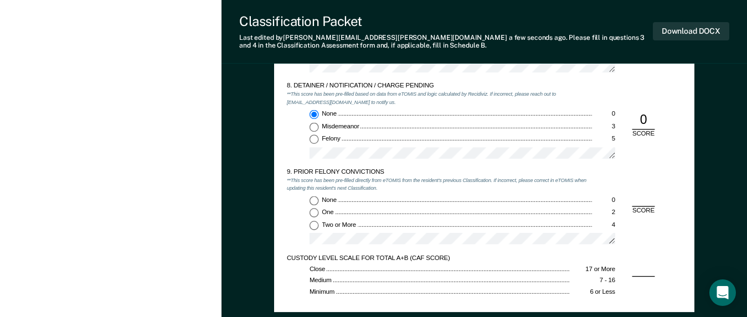
click at [313, 139] on input "Felony 5" at bounding box center [314, 139] width 9 height 9
type textarea "x"
radio input "false"
radio input "true"
click at [315, 227] on input "Two or More 4" at bounding box center [314, 225] width 9 height 9
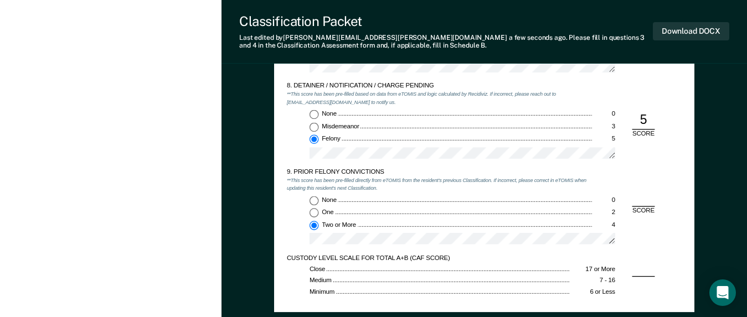
type textarea "x"
radio input "true"
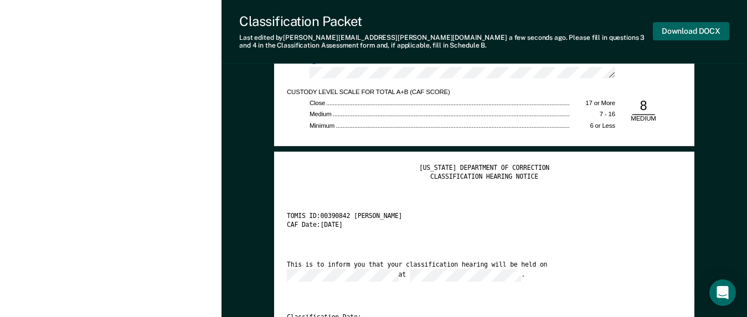
click at [679, 31] on button "Download DOCX" at bounding box center [691, 31] width 76 height 18
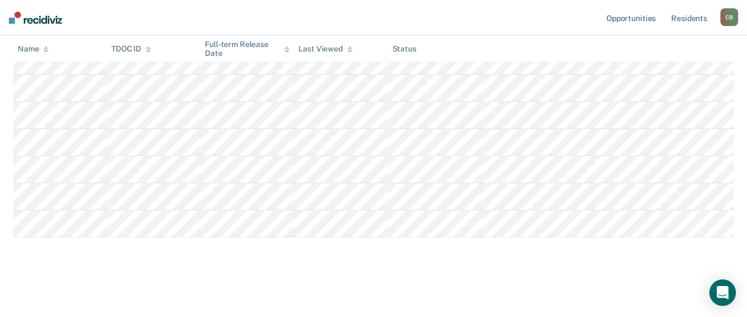
scroll to position [119, 0]
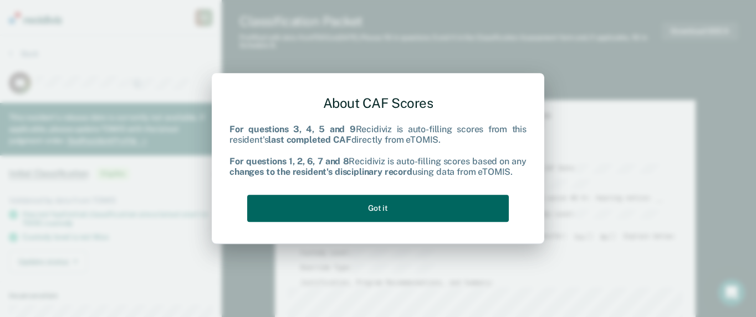
click at [363, 198] on button "Got it" at bounding box center [377, 208] width 261 height 27
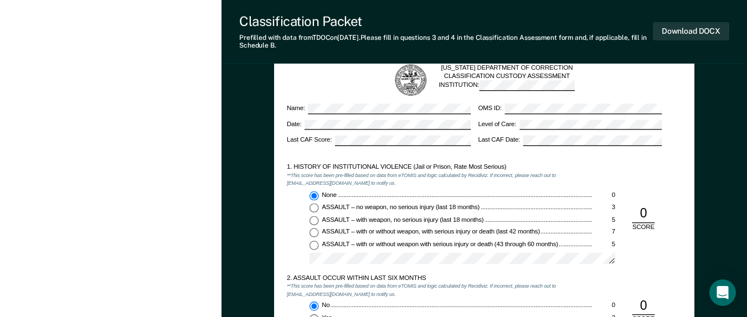
scroll to position [831, 0]
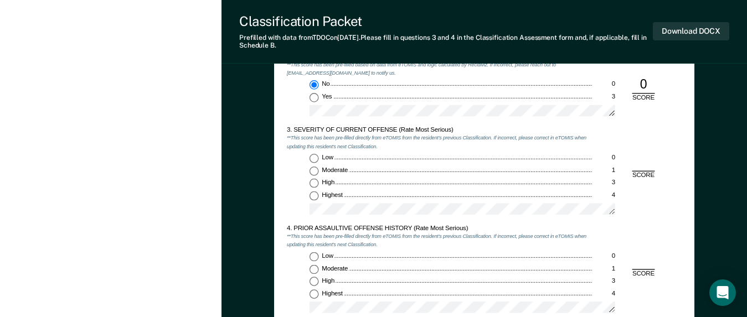
click at [315, 195] on input "Highest 4" at bounding box center [314, 195] width 9 height 9
type textarea "x"
radio input "true"
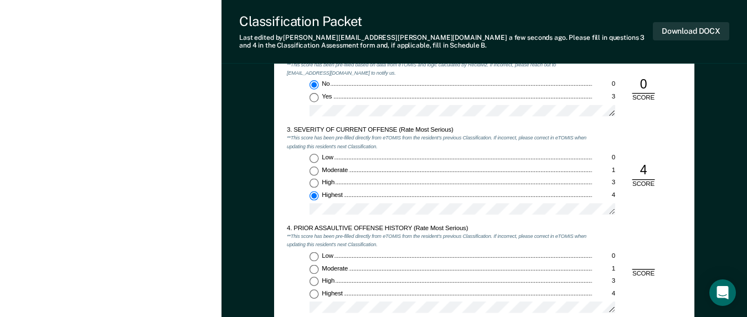
click at [310, 259] on input "Low 0" at bounding box center [314, 257] width 9 height 9
type textarea "x"
radio input "true"
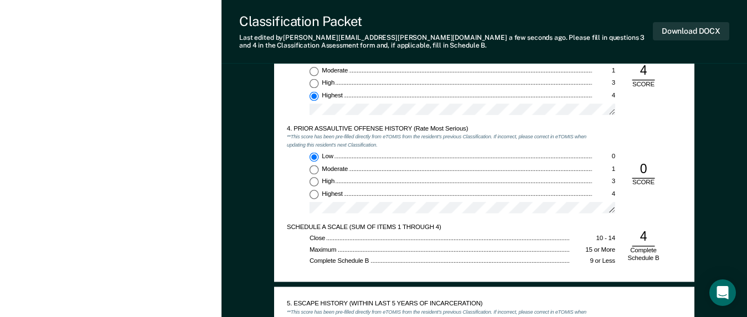
scroll to position [1053, 0]
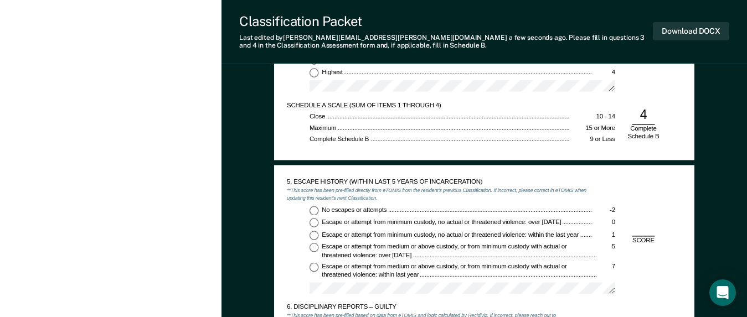
click at [315, 213] on input "No escapes or attempts -2" at bounding box center [314, 210] width 9 height 9
type textarea "x"
radio input "true"
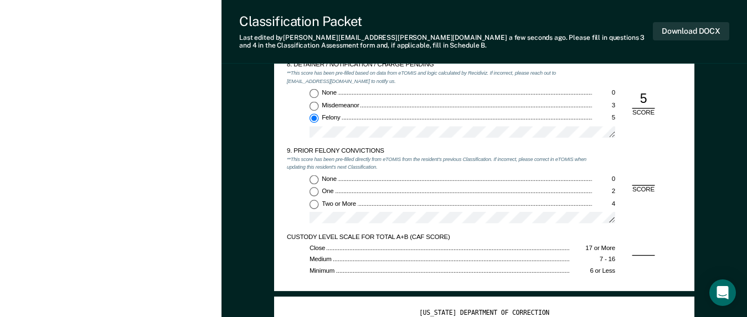
scroll to position [1551, 0]
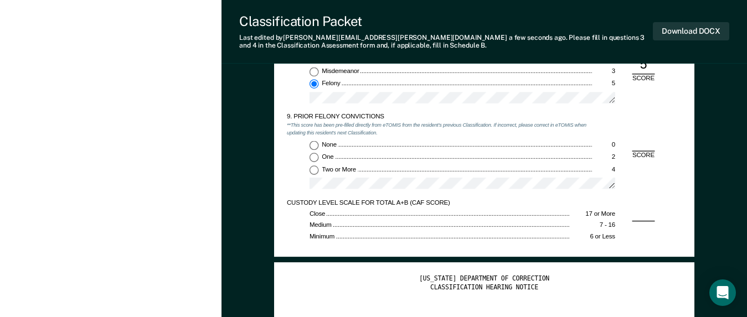
click at [314, 145] on input "None 0" at bounding box center [314, 145] width 9 height 9
type textarea "x"
radio input "true"
click at [687, 31] on button "Download DOCX" at bounding box center [691, 31] width 76 height 18
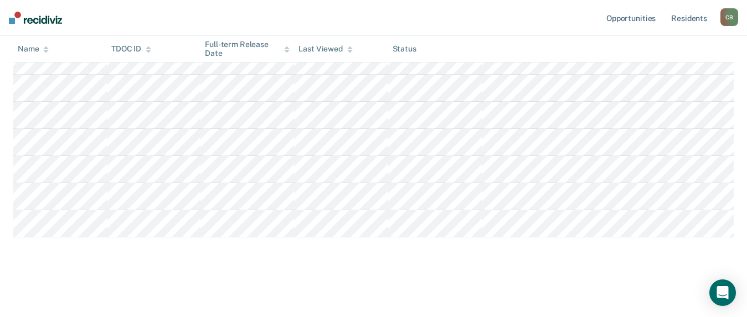
scroll to position [119, 0]
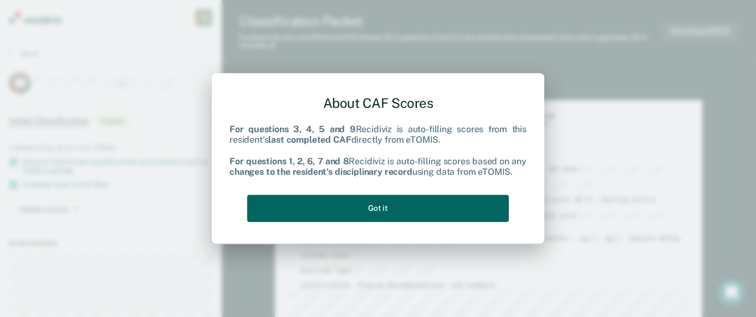
click at [370, 209] on button "Got it" at bounding box center [377, 208] width 261 height 27
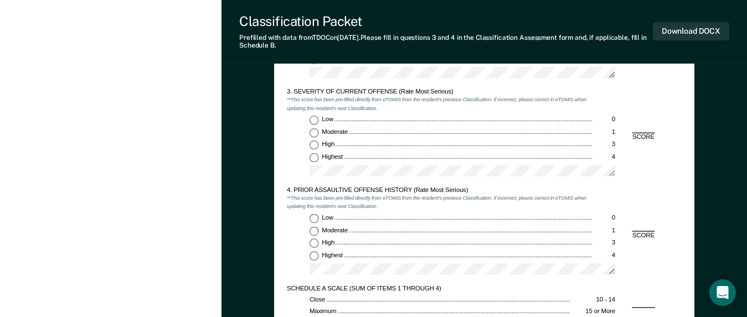
scroll to position [886, 0]
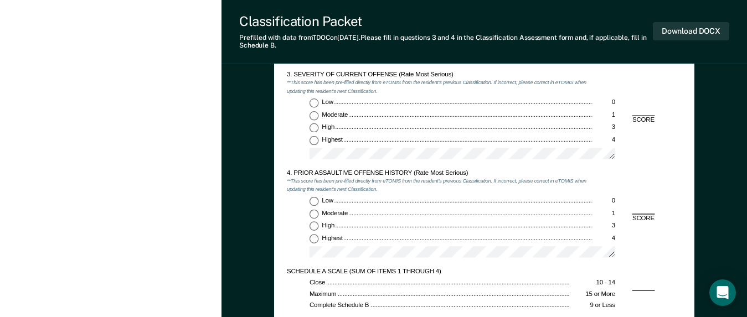
click at [316, 126] on input "High 3" at bounding box center [314, 128] width 9 height 9
type textarea "x"
radio input "true"
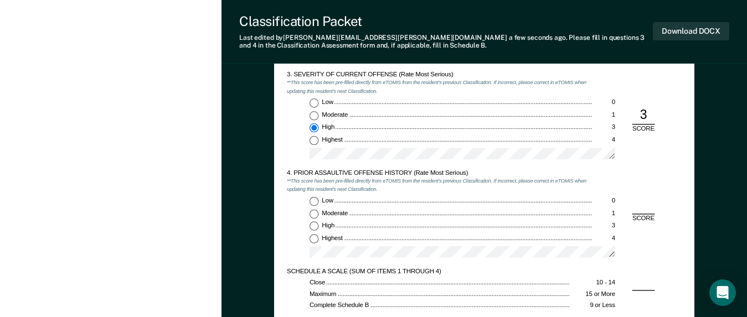
click at [314, 239] on input "Highest 4" at bounding box center [314, 238] width 9 height 9
type textarea "x"
radio input "true"
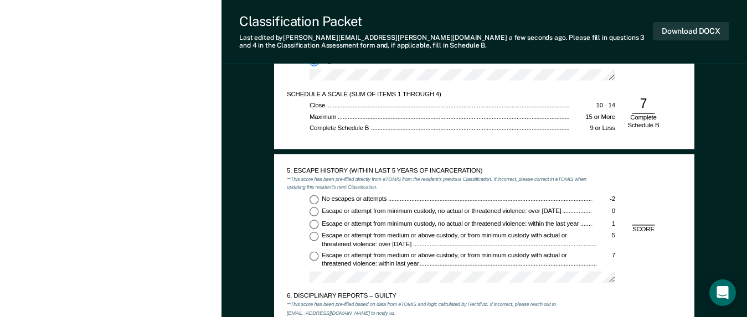
scroll to position [1108, 0]
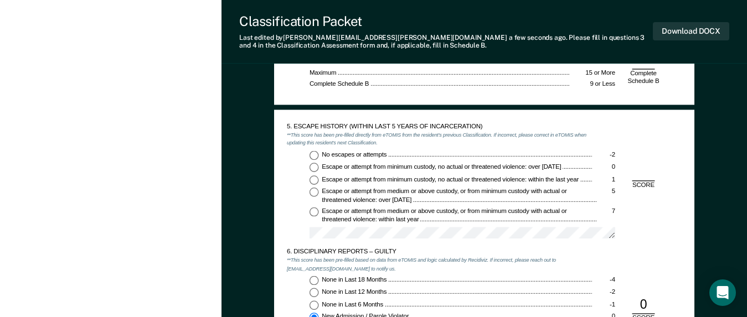
click at [317, 155] on input "No escapes or attempts -2" at bounding box center [314, 155] width 9 height 9
type textarea "x"
radio input "true"
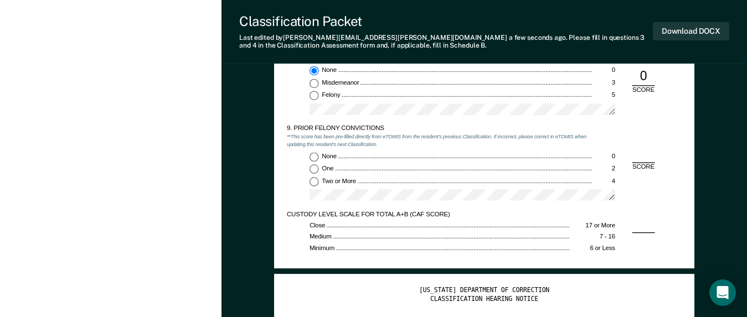
scroll to position [1551, 0]
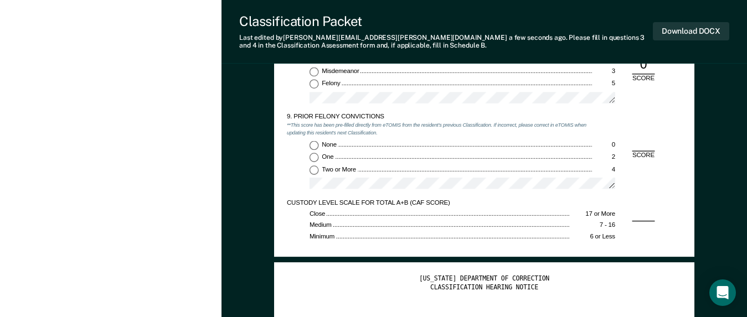
click at [315, 175] on div "None 0 One 2 Two or More 4" at bounding box center [440, 168] width 306 height 55
click at [315, 171] on input "Two or More 4" at bounding box center [314, 170] width 9 height 9
type textarea "x"
radio input "true"
click at [671, 33] on button "Download DOCX" at bounding box center [691, 31] width 76 height 18
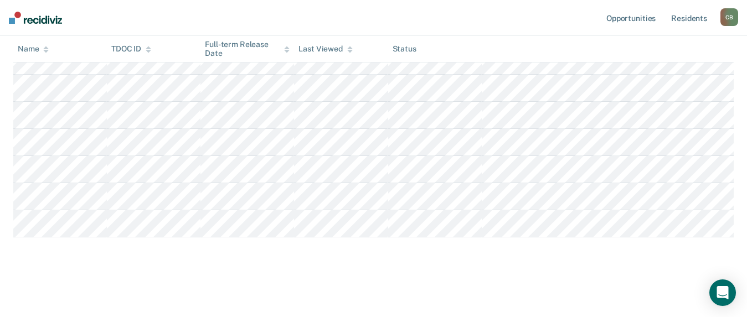
scroll to position [119, 0]
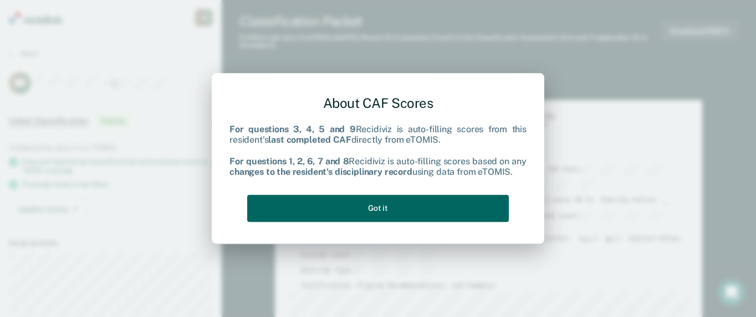
click at [366, 208] on button "Got it" at bounding box center [377, 208] width 261 height 27
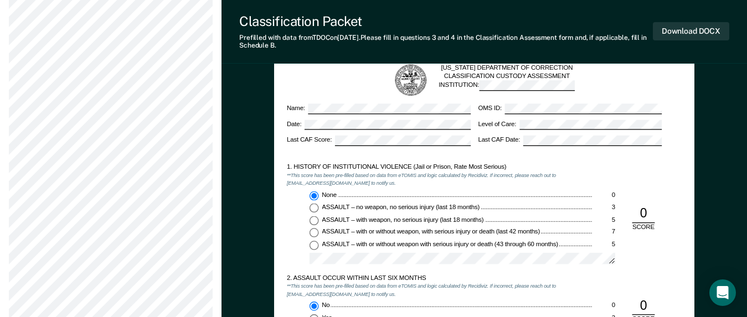
scroll to position [831, 0]
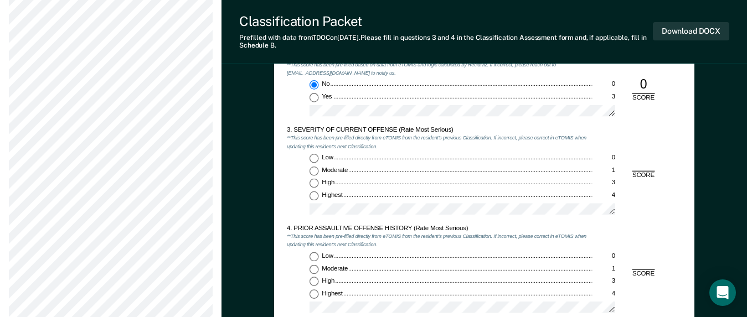
click at [313, 160] on input "Low 0" at bounding box center [314, 158] width 9 height 9
type textarea "x"
radio input "true"
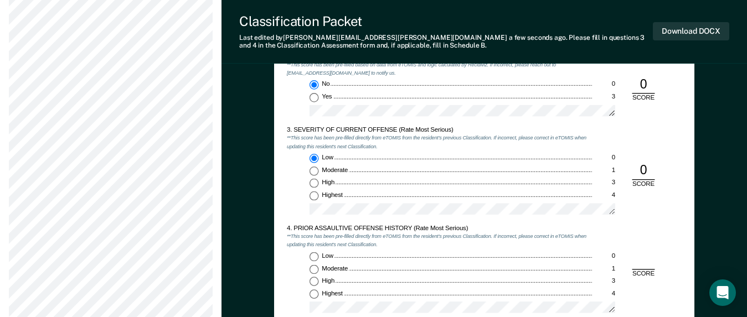
click at [310, 175] on input "Moderate 1" at bounding box center [314, 170] width 9 height 9
type textarea "x"
radio input "false"
radio input "true"
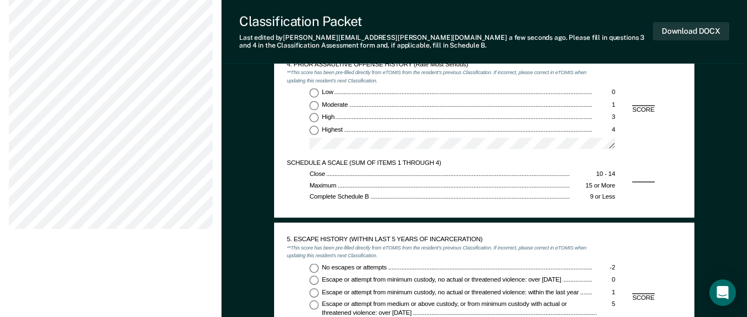
scroll to position [997, 0]
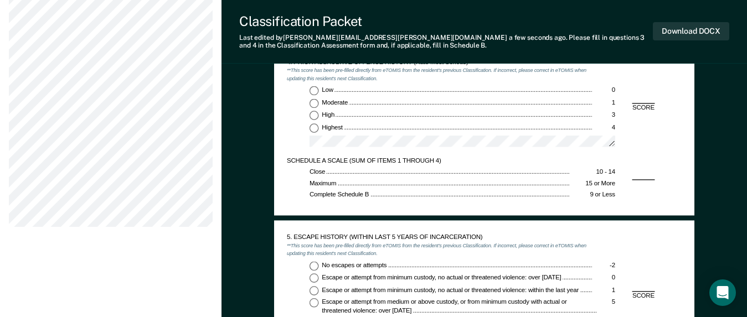
click at [313, 89] on input "Low 0" at bounding box center [314, 90] width 9 height 9
type textarea "x"
radio input "true"
click at [316, 265] on input "No escapes or attempts -2" at bounding box center [314, 265] width 9 height 9
type textarea "x"
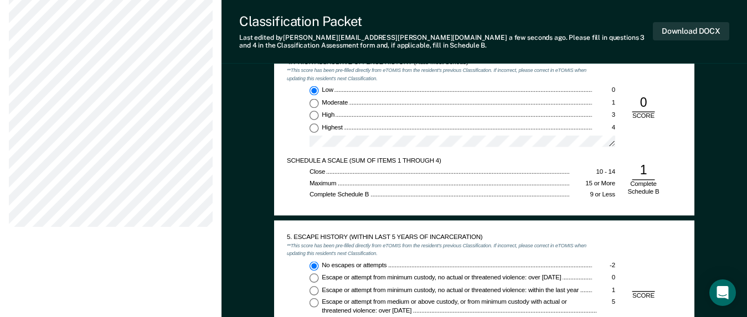
radio input "true"
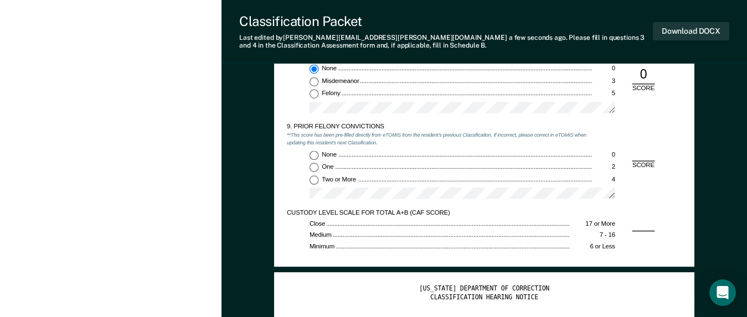
scroll to position [1551, 0]
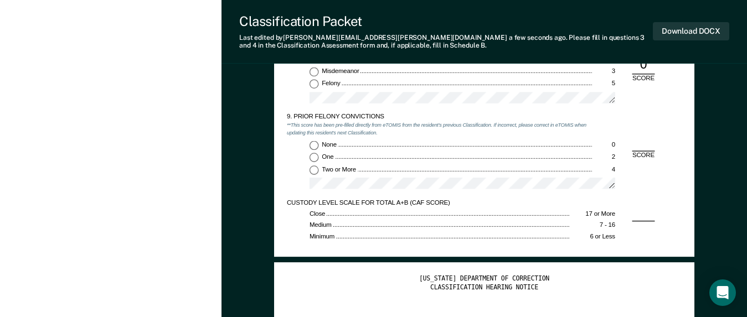
click at [317, 170] on input "Two or More 4" at bounding box center [314, 170] width 9 height 9
type textarea "x"
radio input "true"
click at [687, 29] on button "Download DOCX" at bounding box center [691, 31] width 76 height 18
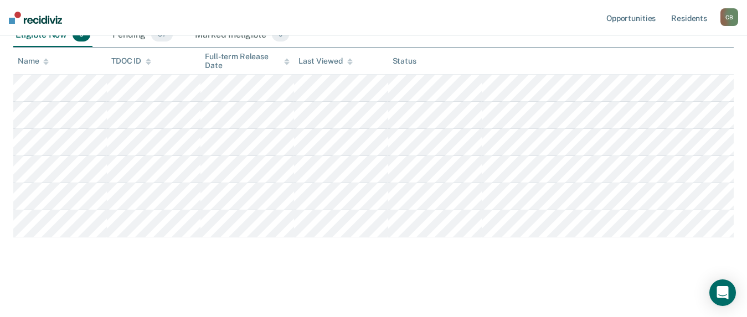
scroll to position [119, 0]
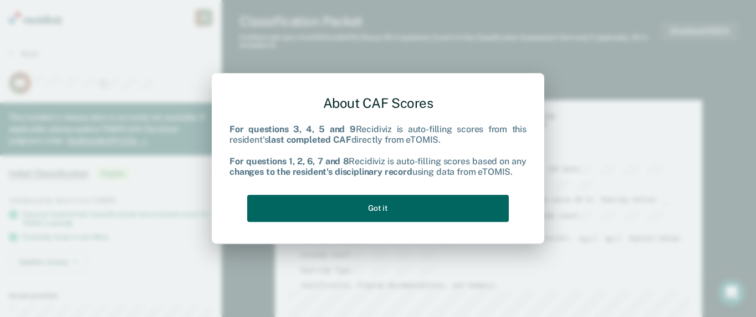
click at [393, 206] on button "Got it" at bounding box center [377, 208] width 261 height 27
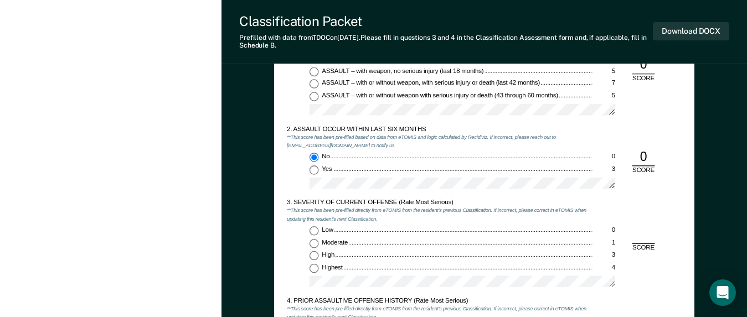
scroll to position [831, 0]
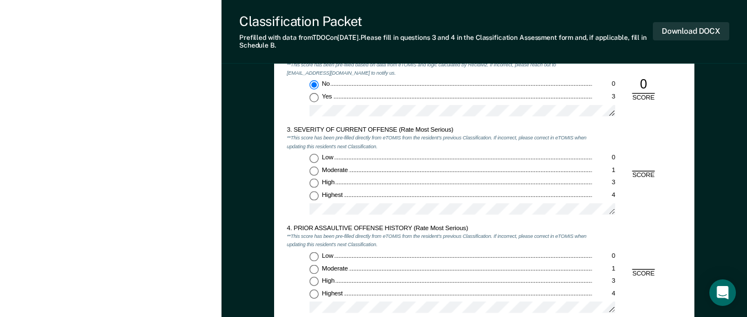
click at [315, 197] on input "Highest 4" at bounding box center [314, 195] width 9 height 9
type textarea "x"
radio input "true"
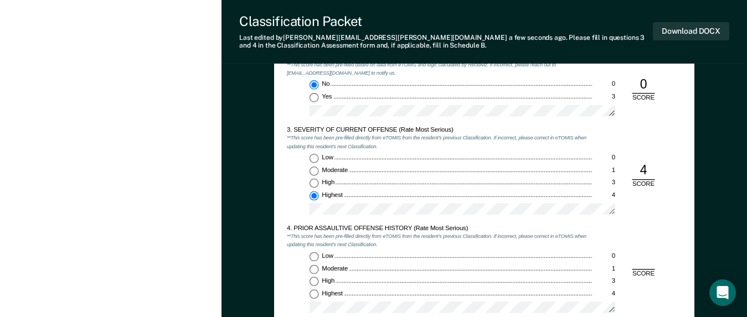
click at [316, 255] on input "Low 0" at bounding box center [314, 257] width 9 height 9
type textarea "x"
radio input "true"
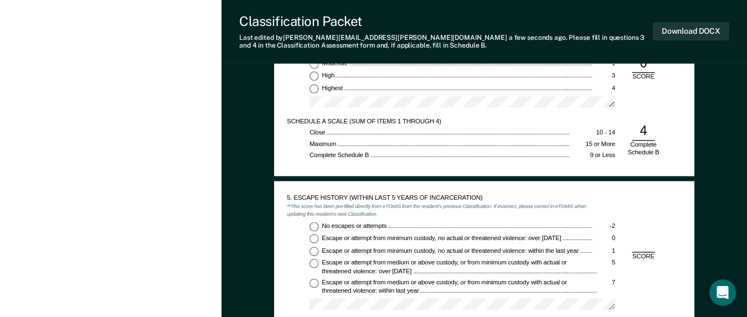
scroll to position [1053, 0]
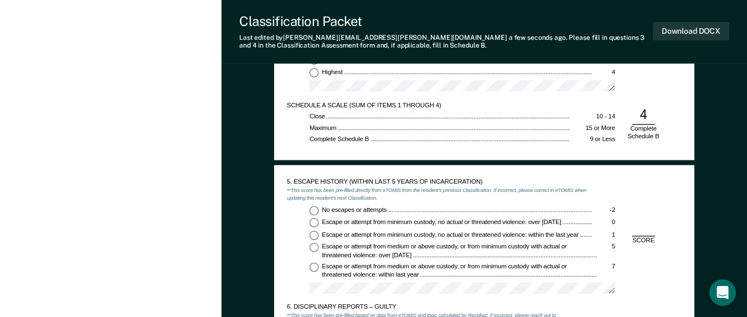
click at [315, 211] on input "No escapes or attempts -2" at bounding box center [314, 210] width 9 height 9
type textarea "x"
radio input "true"
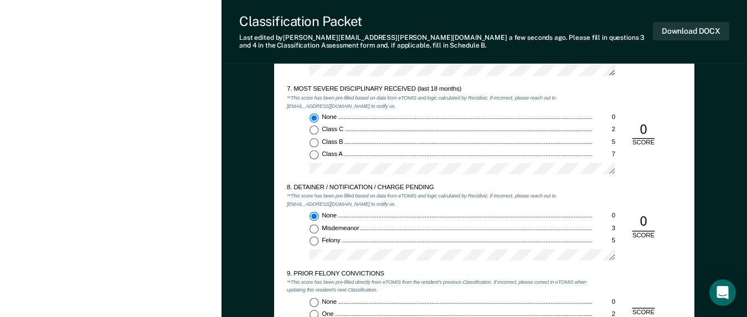
scroll to position [1606, 0]
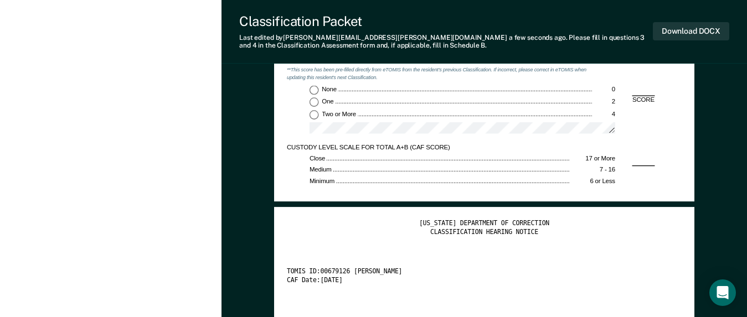
click at [313, 88] on input "None 0" at bounding box center [314, 89] width 9 height 9
type textarea "x"
radio input "true"
click at [674, 35] on button "Download DOCX" at bounding box center [691, 31] width 76 height 18
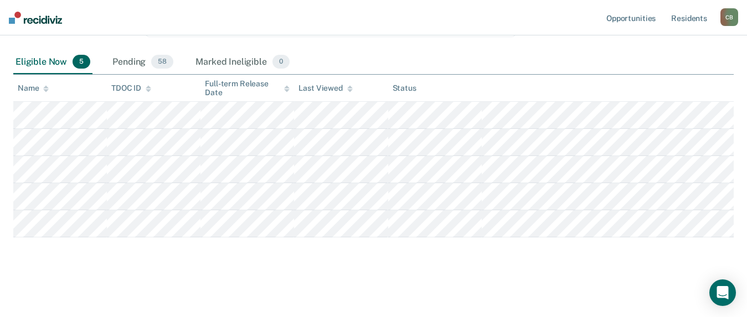
scroll to position [118, 0]
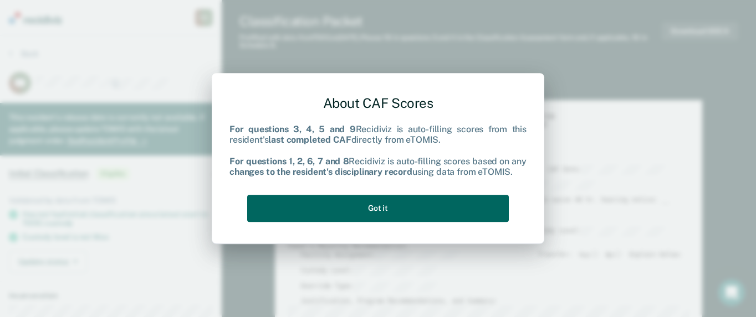
click at [399, 198] on button "Got it" at bounding box center [377, 208] width 261 height 27
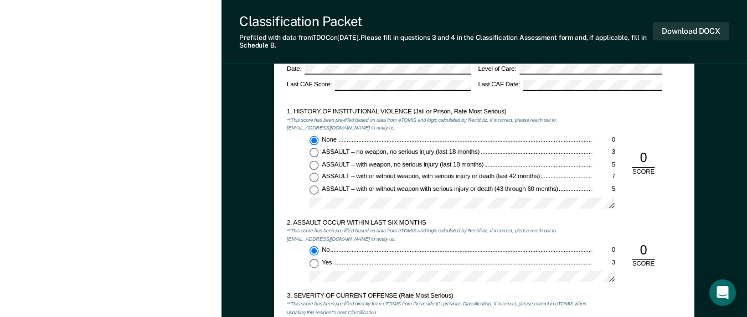
scroll to position [886, 0]
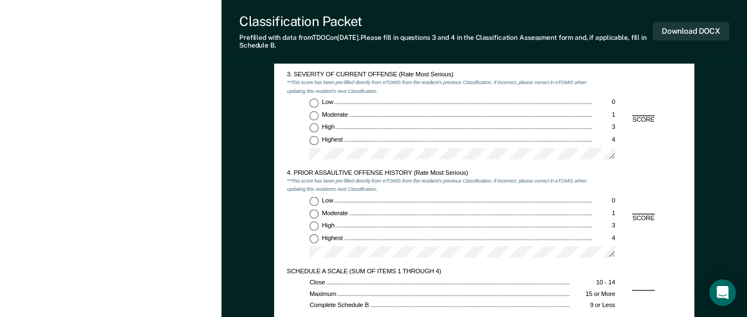
click at [312, 114] on input "Moderate 1" at bounding box center [314, 115] width 9 height 9
type textarea "x"
radio input "true"
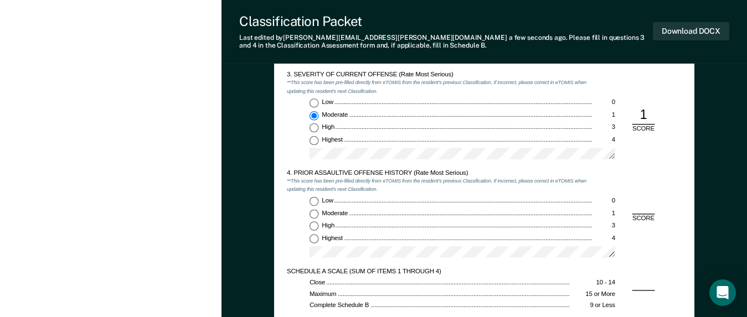
click at [314, 229] on input "High 3" at bounding box center [314, 226] width 9 height 9
type textarea "x"
radio input "true"
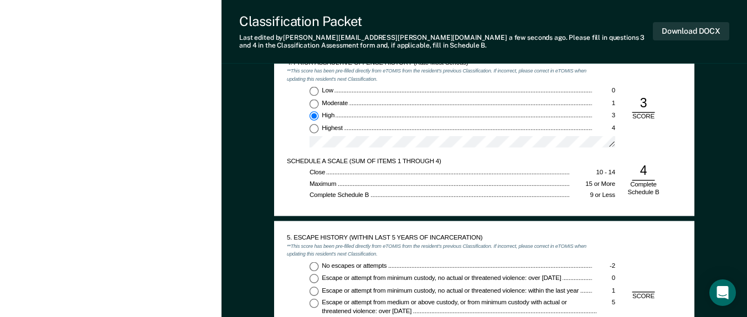
scroll to position [997, 0]
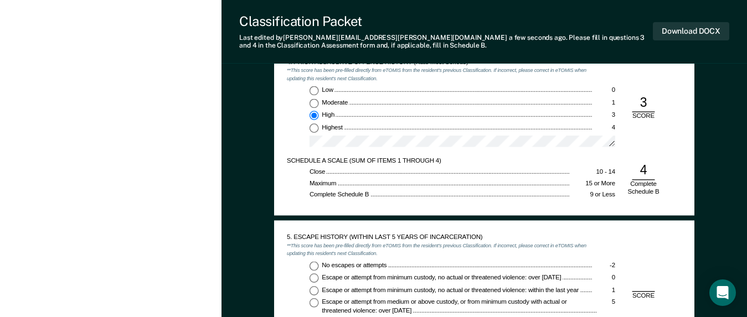
click at [315, 266] on input "No escapes or attempts -2" at bounding box center [314, 265] width 9 height 9
type textarea "x"
radio input "true"
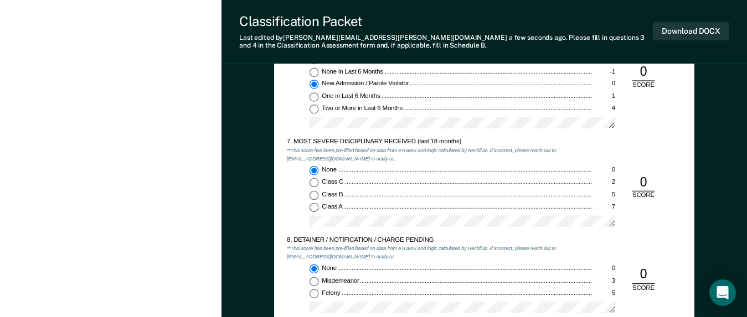
scroll to position [1496, 0]
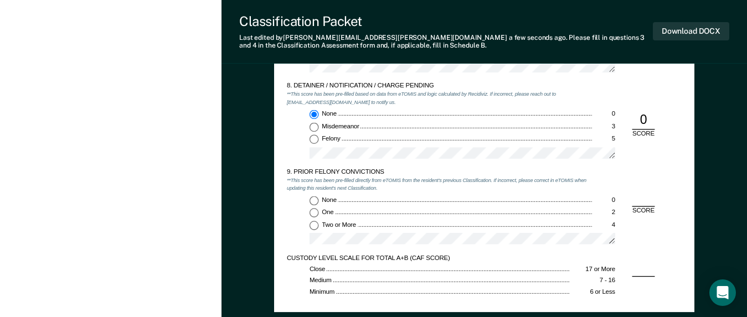
click at [312, 224] on input "Two or More 4" at bounding box center [314, 225] width 9 height 9
type textarea "x"
radio input "true"
click at [681, 33] on button "Download DOCX" at bounding box center [691, 31] width 76 height 18
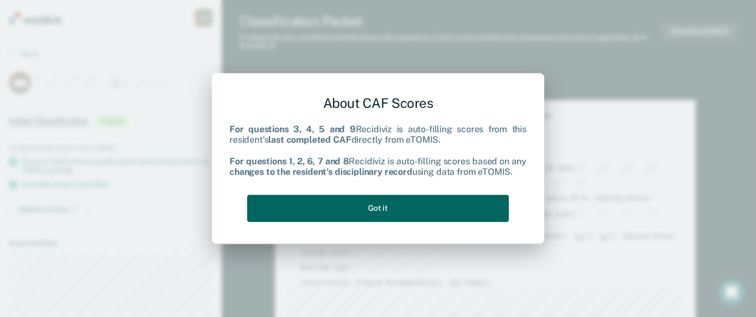
click at [388, 205] on button "Got it" at bounding box center [377, 208] width 261 height 27
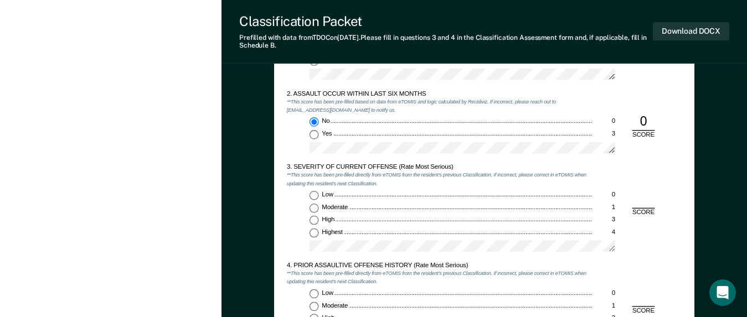
scroll to position [776, 0]
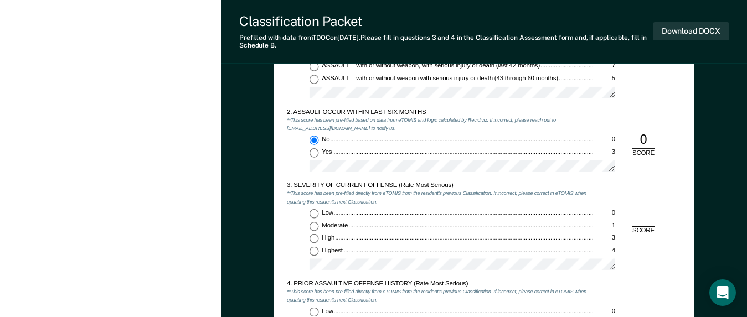
click at [312, 237] on input "High 3" at bounding box center [314, 238] width 9 height 9
type textarea "x"
radio input "true"
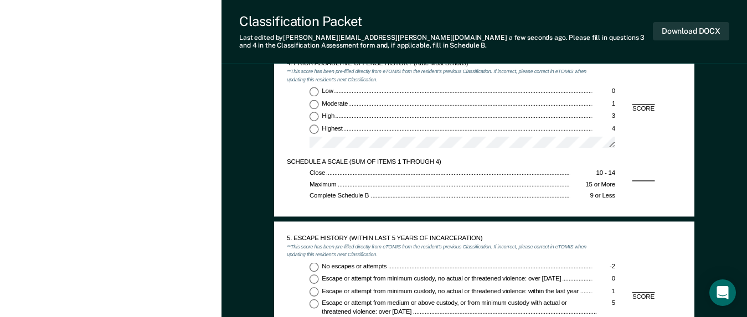
scroll to position [997, 0]
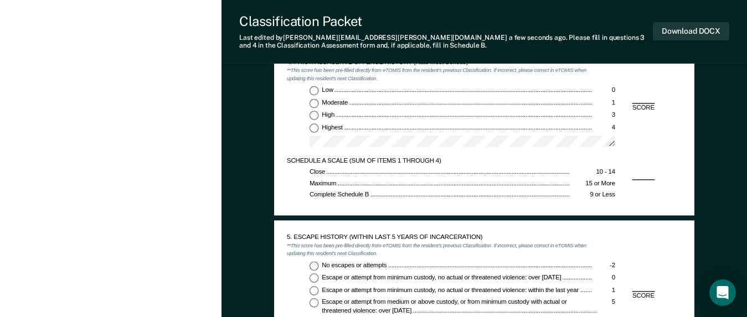
click at [312, 91] on input "Low 0" at bounding box center [314, 90] width 9 height 9
type textarea "x"
radio input "true"
click at [315, 267] on input "No escapes or attempts -2" at bounding box center [314, 265] width 9 height 9
type textarea "x"
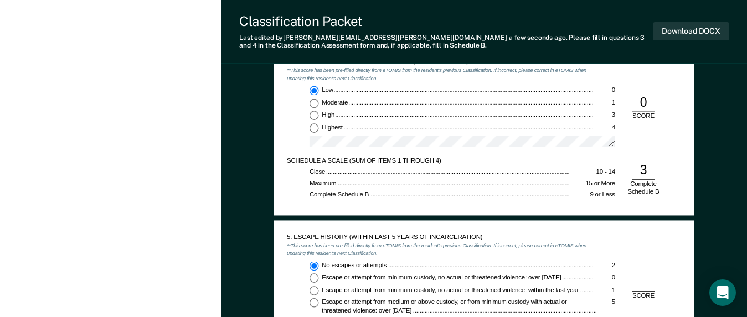
radio input "true"
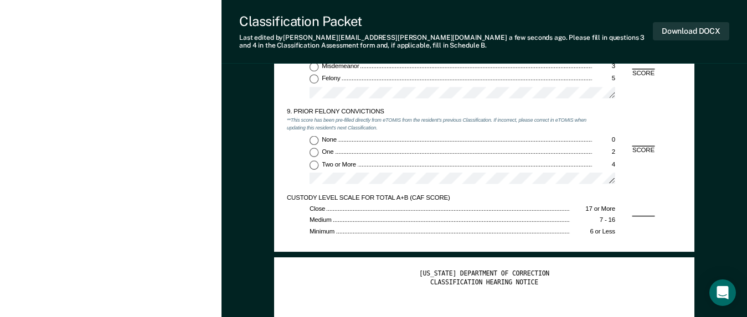
scroll to position [1551, 0]
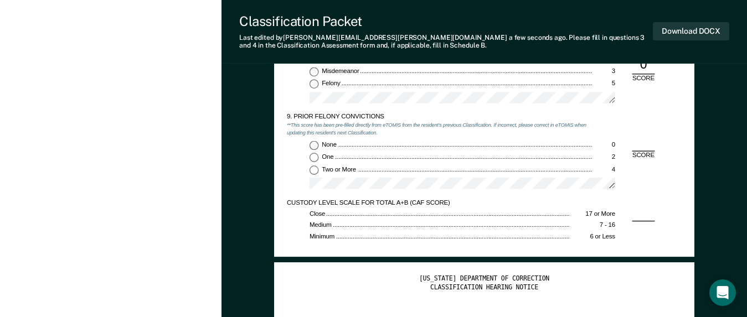
click at [310, 155] on input "One 2" at bounding box center [314, 157] width 9 height 9
type textarea "x"
radio input "true"
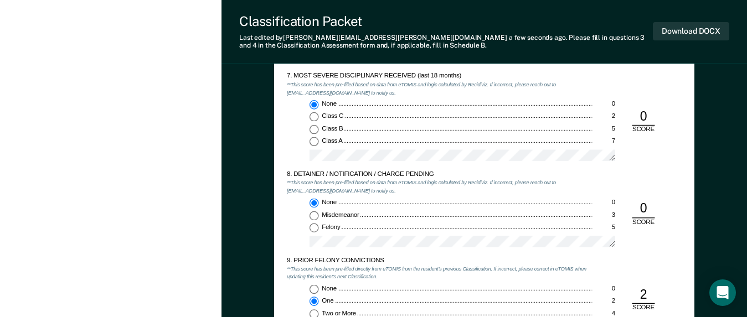
scroll to position [1385, 0]
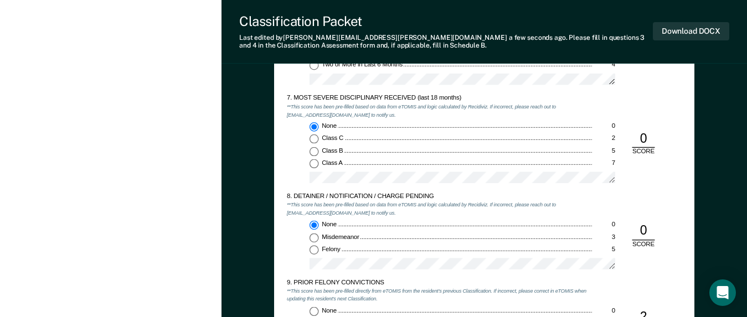
click at [315, 249] on input "Felony 5" at bounding box center [314, 250] width 9 height 9
type textarea "x"
radio input "false"
radio input "true"
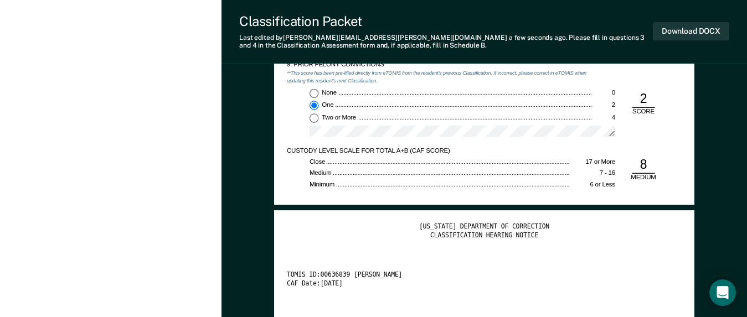
scroll to position [1606, 0]
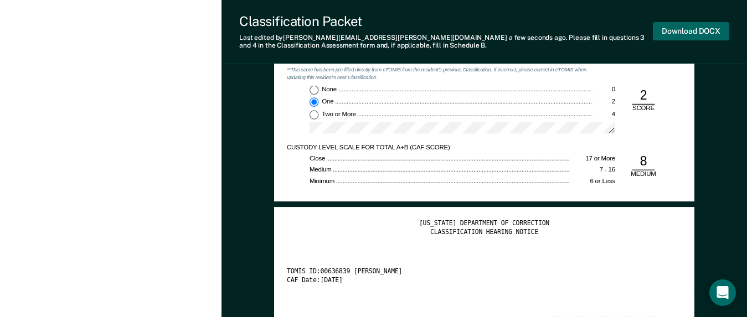
click at [694, 38] on button "Download DOCX" at bounding box center [691, 31] width 76 height 18
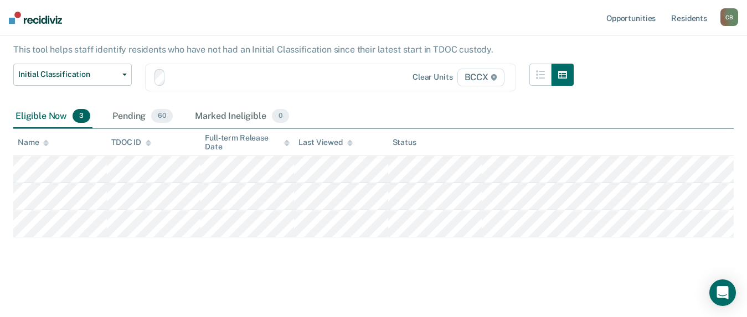
scroll to position [64, 0]
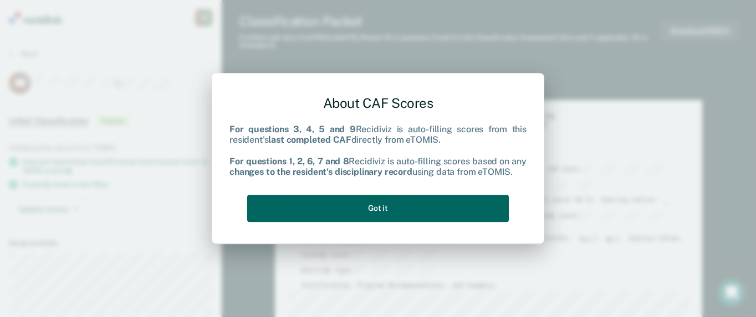
click at [400, 202] on button "Got it" at bounding box center [377, 208] width 261 height 27
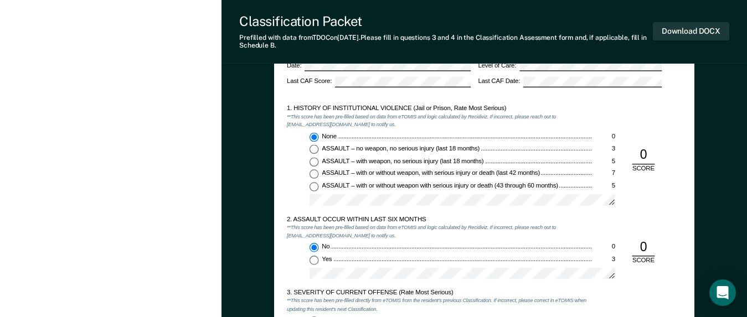
scroll to position [831, 0]
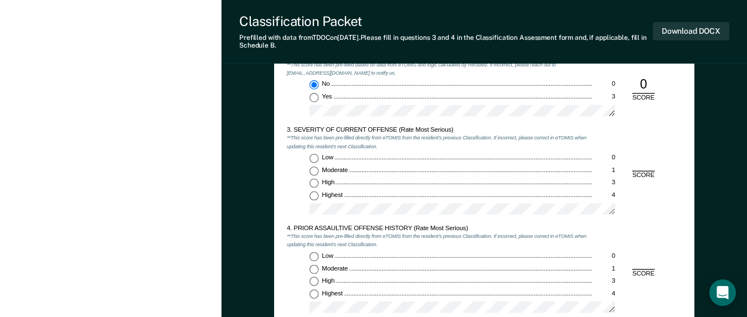
click at [314, 194] on input "Highest 4" at bounding box center [314, 195] width 9 height 9
type textarea "x"
radio input "true"
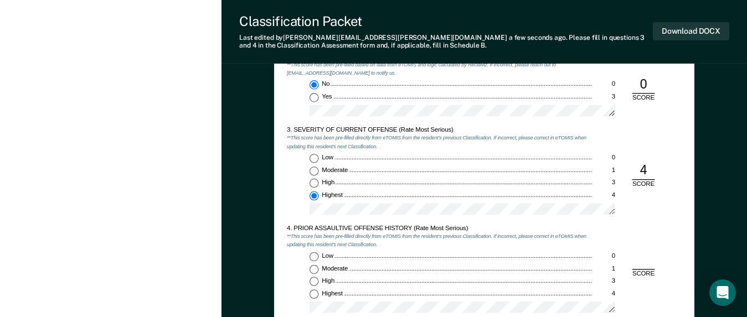
click at [316, 257] on input "Low 0" at bounding box center [314, 257] width 9 height 9
type textarea "x"
radio input "true"
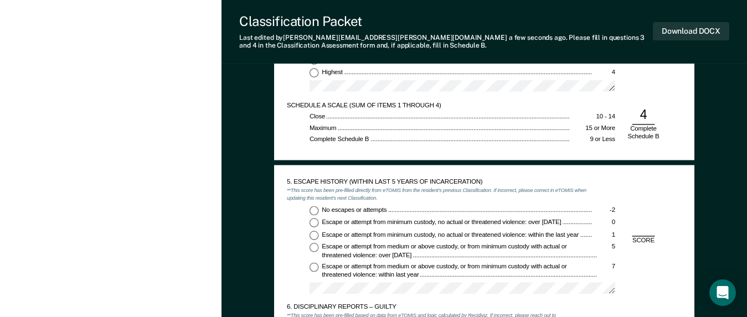
click at [316, 213] on input "No escapes or attempts -2" at bounding box center [314, 210] width 9 height 9
type textarea "x"
radio input "true"
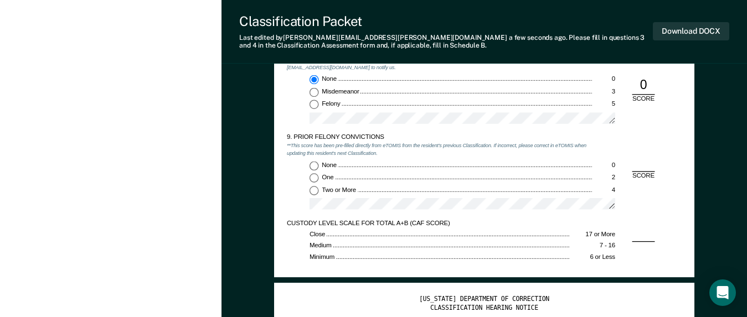
scroll to position [1551, 0]
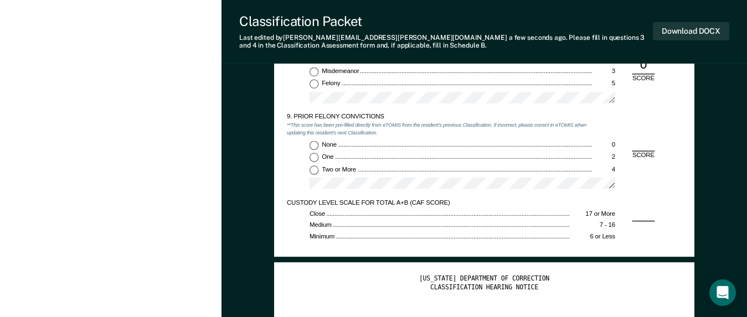
click at [315, 143] on input "None 0" at bounding box center [314, 145] width 9 height 9
type textarea "x"
radio input "true"
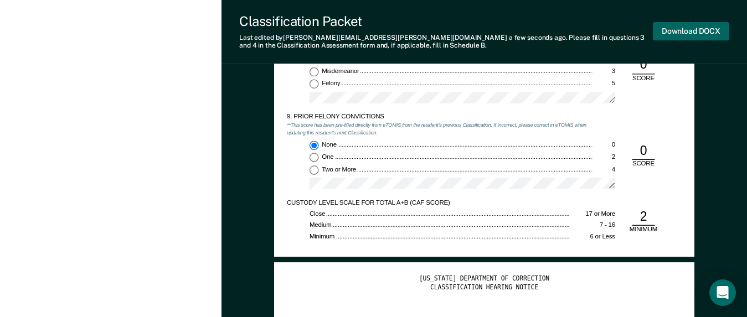
click at [694, 29] on button "Download DOCX" at bounding box center [691, 31] width 76 height 18
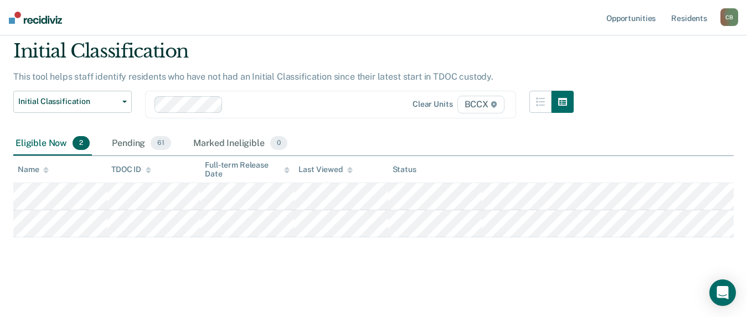
click at [440, 26] on nav "Opportunities Resident s [PERSON_NAME] [PERSON_NAME] Profile How it works Log O…" at bounding box center [373, 17] width 747 height 35
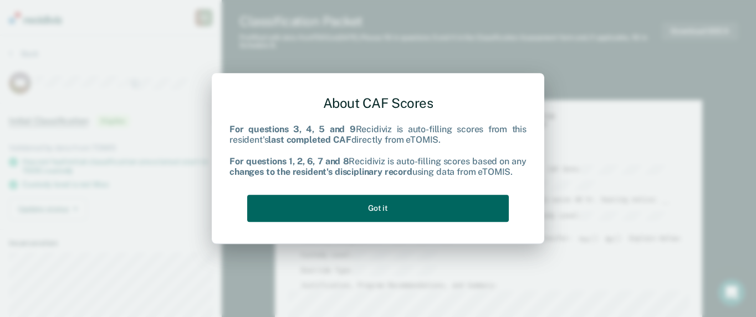
click at [440, 209] on button "Got it" at bounding box center [377, 208] width 261 height 27
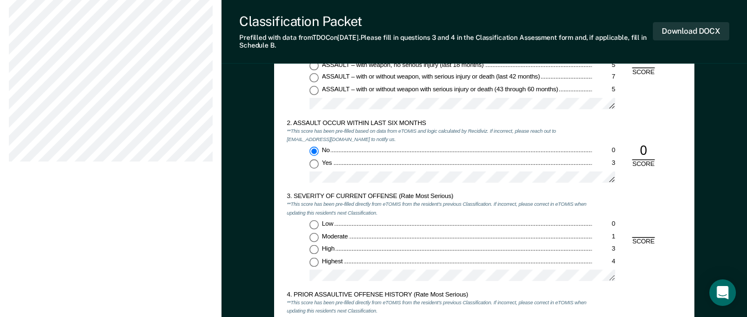
scroll to position [720, 0]
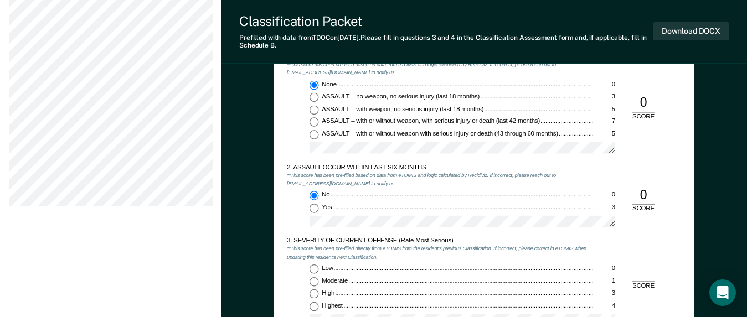
click at [316, 279] on input "Moderate 1" at bounding box center [314, 281] width 9 height 9
type textarea "x"
radio input "true"
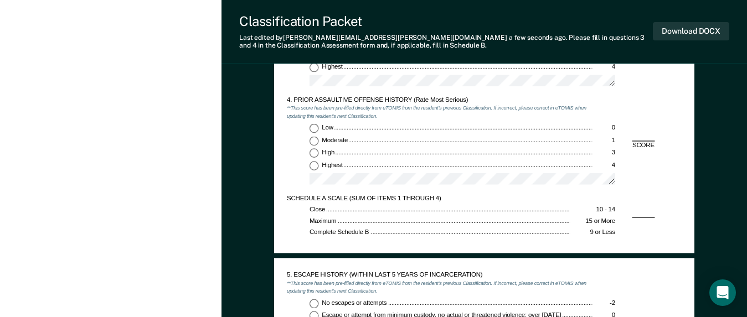
scroll to position [942, 0]
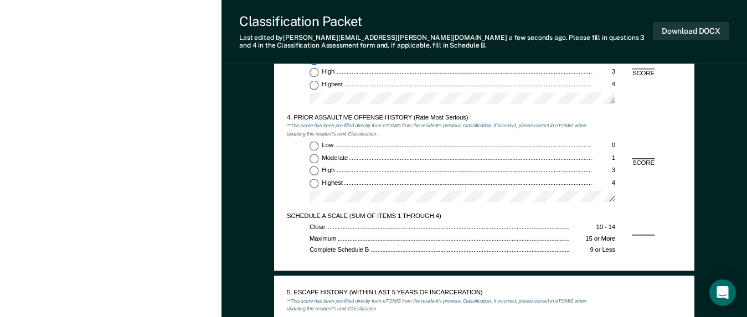
click at [313, 146] on input "Low 0" at bounding box center [314, 146] width 9 height 9
type textarea "x"
radio input "true"
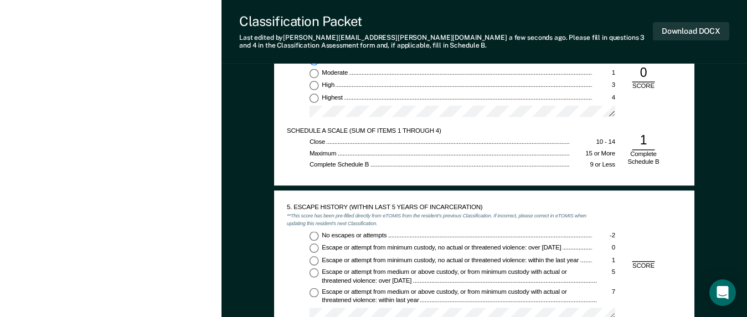
scroll to position [1053, 0]
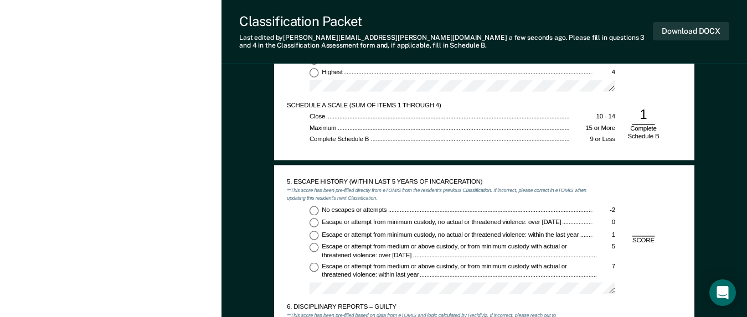
click at [311, 212] on input "No escapes or attempts -2" at bounding box center [314, 210] width 9 height 9
type textarea "x"
radio input "true"
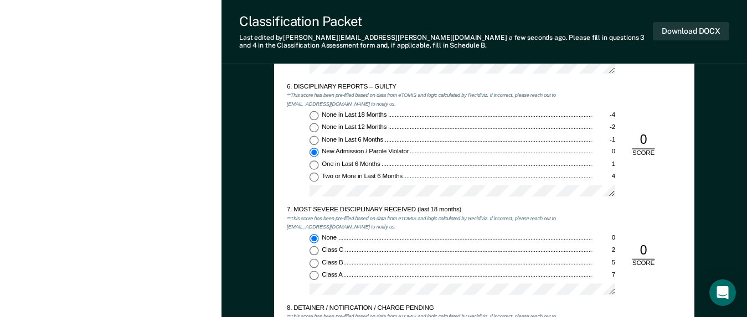
scroll to position [1274, 0]
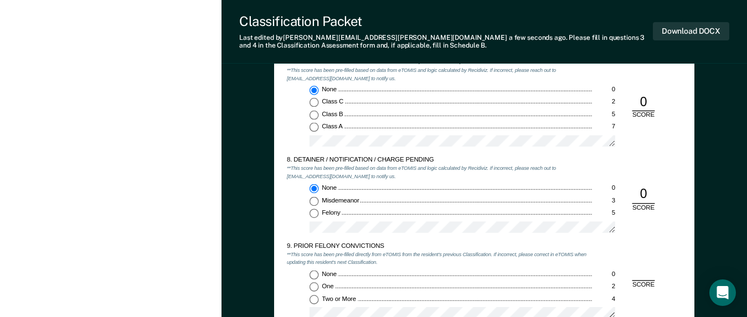
scroll to position [1440, 0]
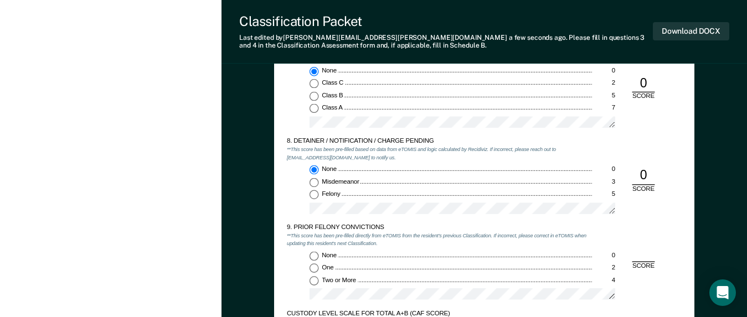
click at [314, 280] on input "Two or More 4" at bounding box center [314, 280] width 9 height 9
type textarea "x"
radio input "true"
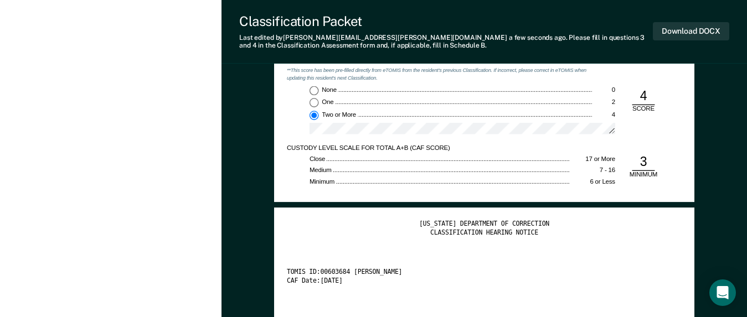
scroll to position [1606, 0]
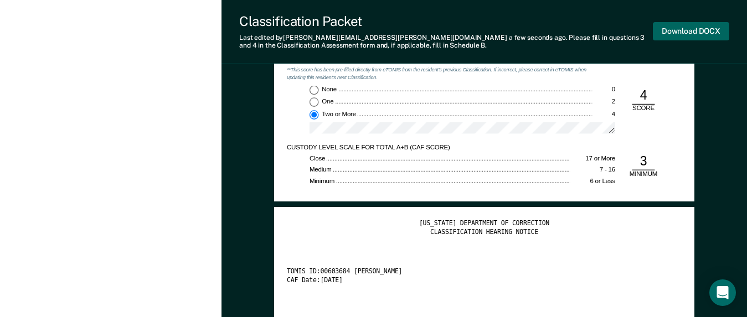
click at [684, 31] on button "Download DOCX" at bounding box center [691, 31] width 76 height 18
type textarea "x"
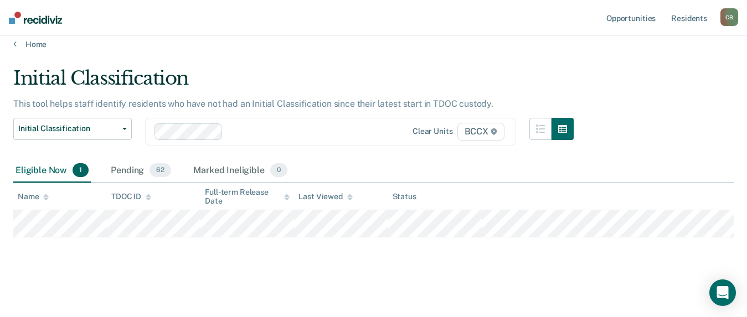
click at [335, 58] on main "Initial Classification This tool helps staff identify residents who have not ha…" at bounding box center [373, 181] width 747 height 265
